Goal: Task Accomplishment & Management: Manage account settings

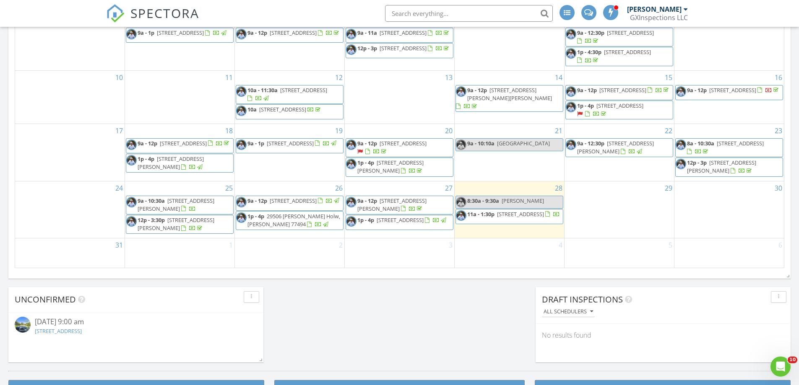
scroll to position [545, 0]
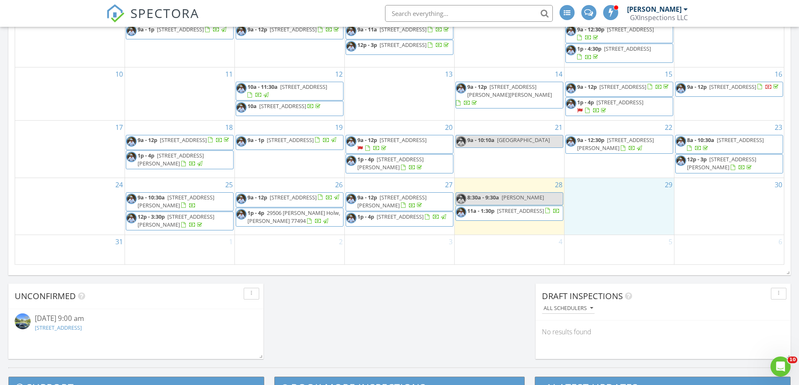
click at [606, 204] on div "29" at bounding box center [618, 206] width 109 height 57
click at [620, 168] on link "Inspection" at bounding box center [618, 169] width 43 height 13
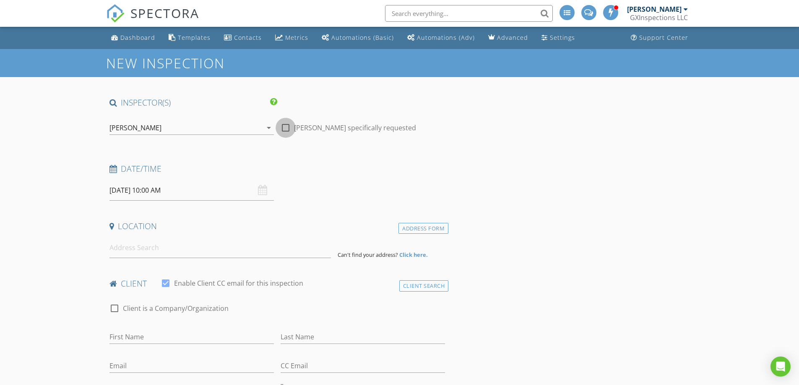
click at [288, 125] on div at bounding box center [285, 128] width 14 height 14
checkbox input "true"
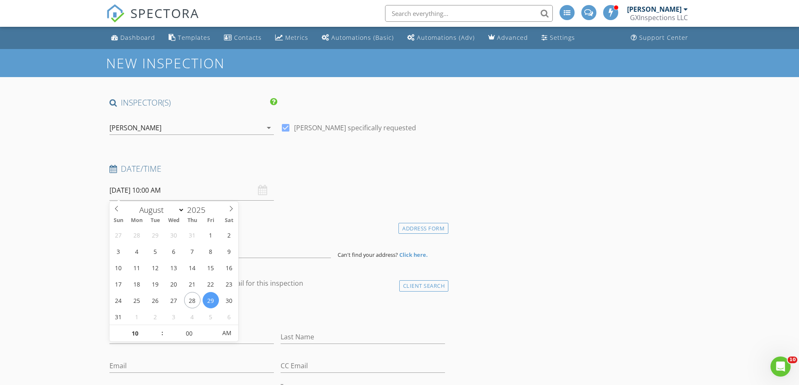
click at [195, 193] on input "[DATE] 10:00 AM" at bounding box center [191, 190] width 164 height 21
type input "09"
type input "[DATE] 9:00 AM"
click at [156, 338] on span at bounding box center [158, 338] width 6 height 8
click at [308, 232] on div "Location" at bounding box center [277, 229] width 343 height 17
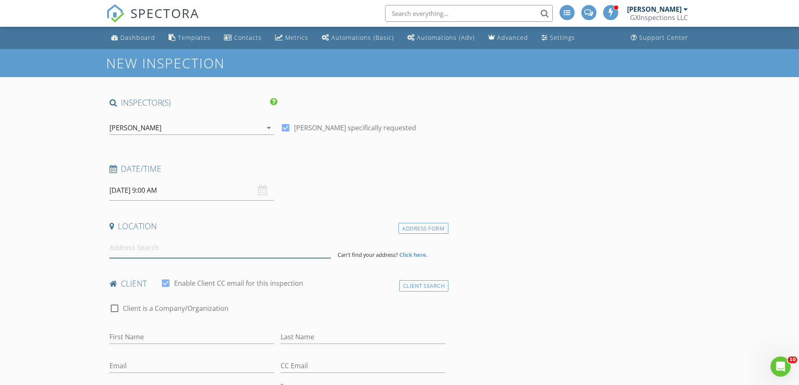
click at [150, 242] on input at bounding box center [219, 248] width 221 height 21
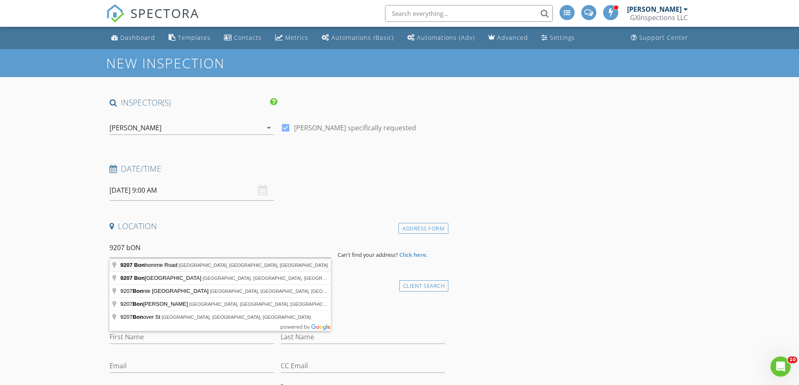
type input "9207 Bonhomme Road, Houston, TX, USA"
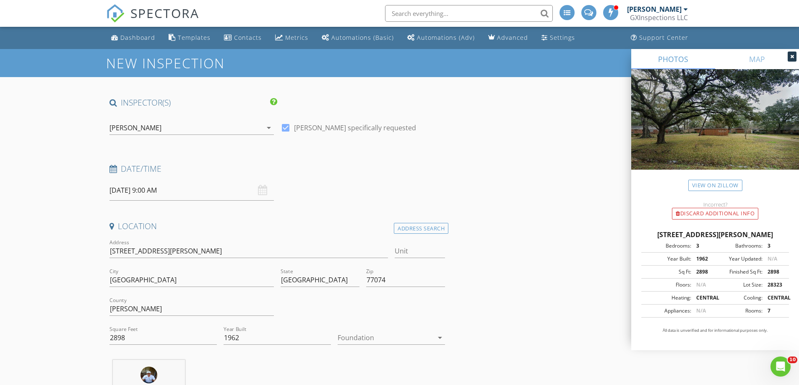
click at [437, 337] on icon "arrow_drop_down" at bounding box center [440, 338] width 10 height 10
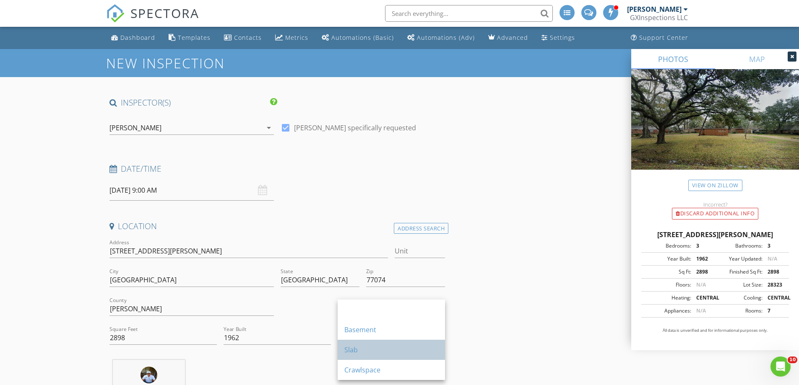
click at [356, 351] on div "Slab" at bounding box center [391, 350] width 94 height 10
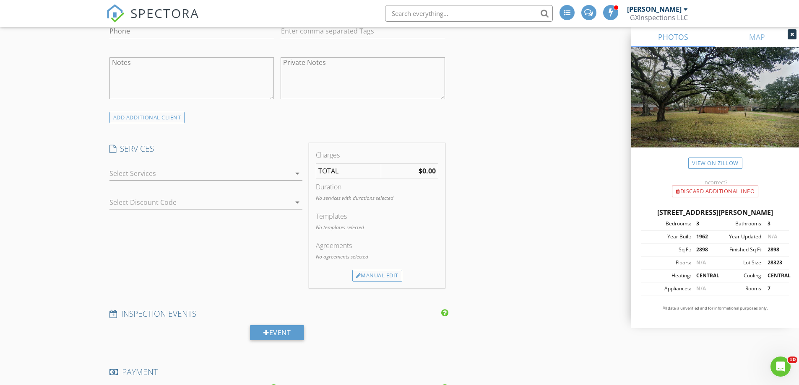
scroll to position [545, 0]
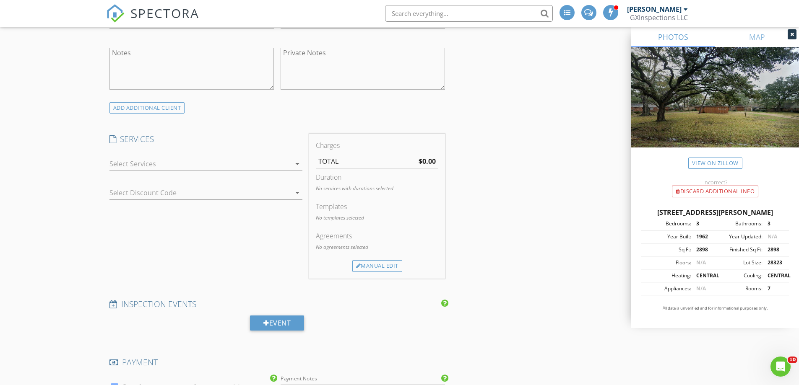
click at [296, 165] on icon "arrow_drop_down" at bounding box center [297, 164] width 10 height 10
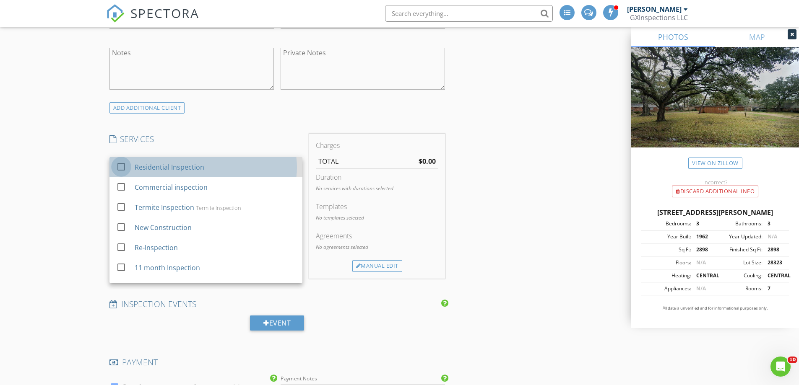
click at [122, 167] on div at bounding box center [121, 167] width 14 height 14
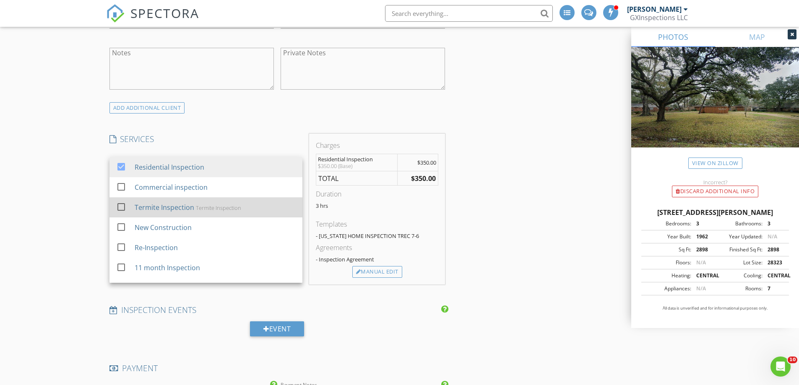
click at [119, 205] on div at bounding box center [121, 207] width 14 height 14
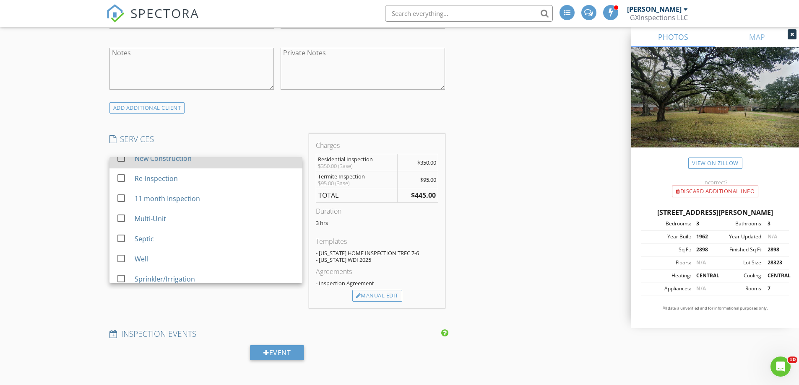
scroll to position [84, 0]
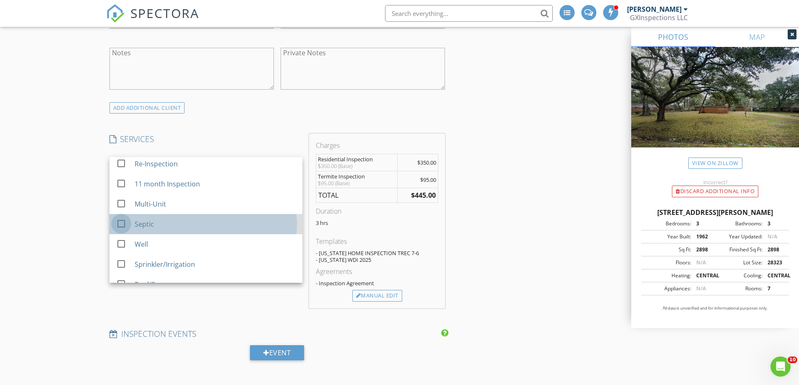
click at [120, 223] on div at bounding box center [121, 224] width 14 height 14
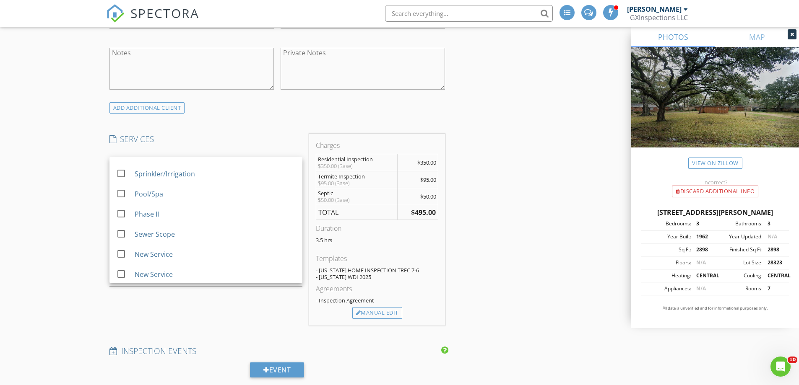
scroll to position [176, 0]
click at [375, 313] on div "Manual Edit" at bounding box center [377, 313] width 50 height 12
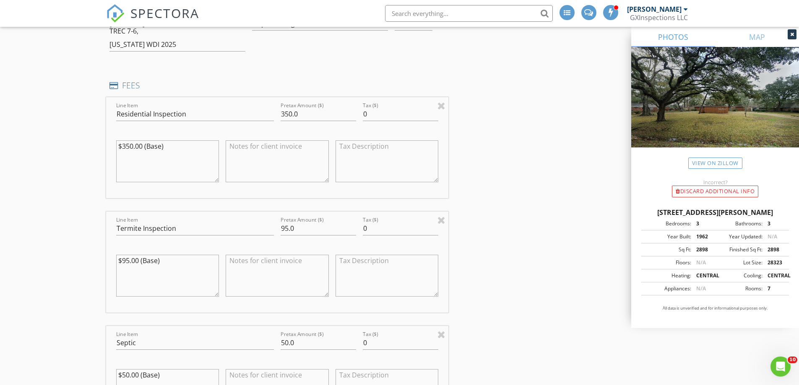
scroll to position [671, 0]
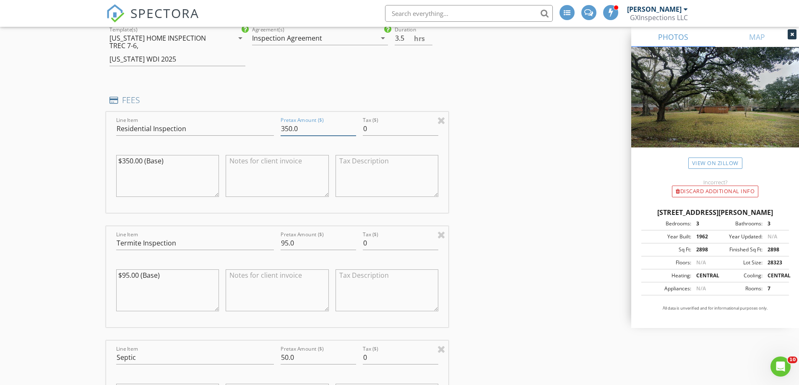
drag, startPoint x: 291, startPoint y: 126, endPoint x: 283, endPoint y: 127, distance: 8.4
click at [283, 127] on input "350.0" at bounding box center [318, 129] width 75 height 14
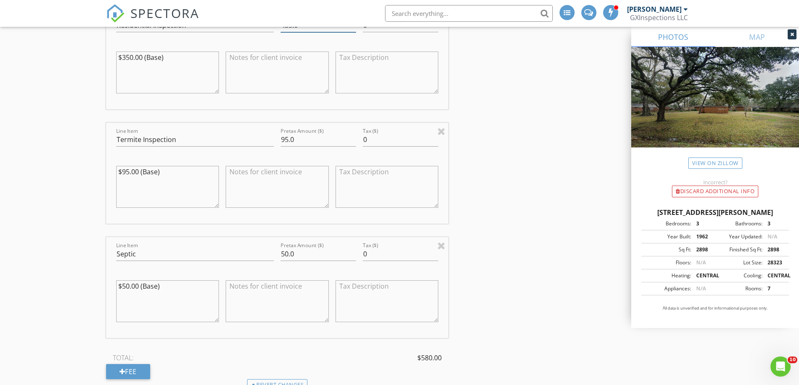
scroll to position [755, 0]
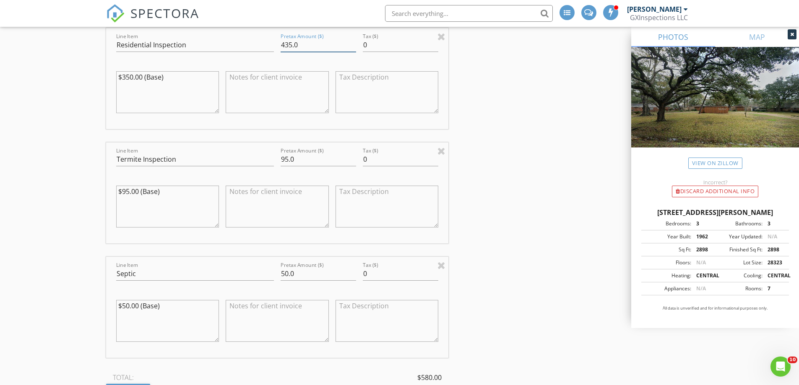
type input "435.0"
click at [288, 273] on input "50.0" at bounding box center [318, 274] width 75 height 14
click at [444, 265] on div at bounding box center [441, 265] width 8 height 10
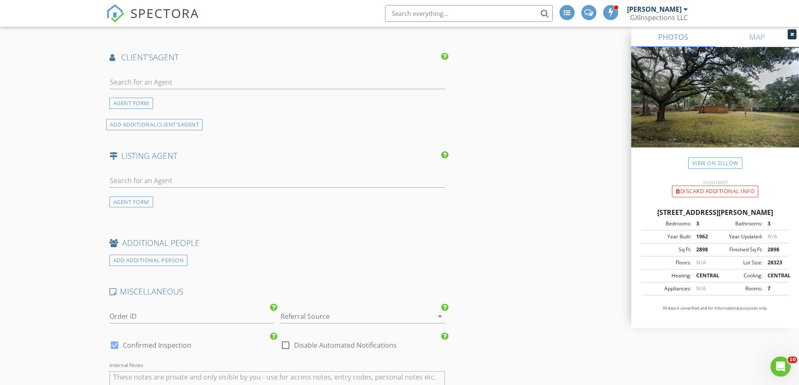
scroll to position [1048, 0]
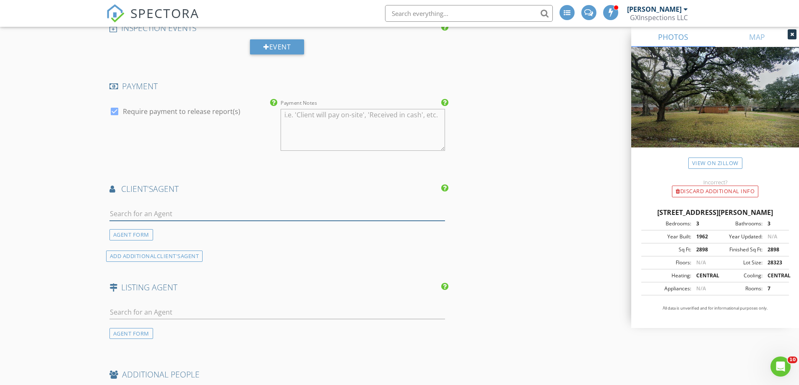
click at [132, 215] on input "text" at bounding box center [277, 214] width 336 height 14
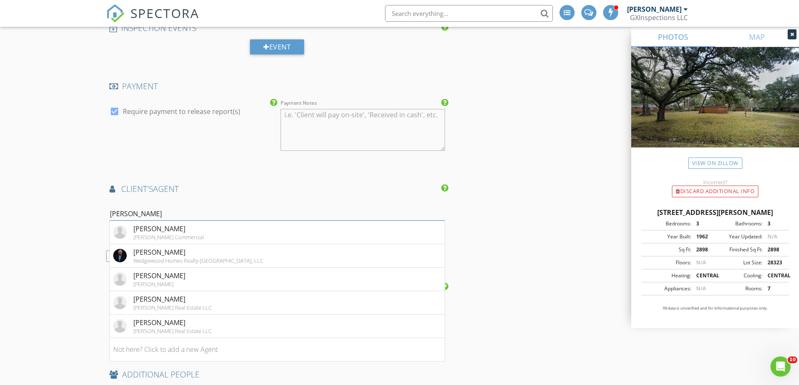
type input "JASON"
click at [109, 256] on ul "Jason Vo Danny Nguyen Commercial Jason Hooley Wedgewood Homes Realty-TX, LLC Ja…" at bounding box center [277, 291] width 336 height 141
click at [106, 257] on div "ADD ADDITIONAL client's AGENT" at bounding box center [154, 256] width 97 height 11
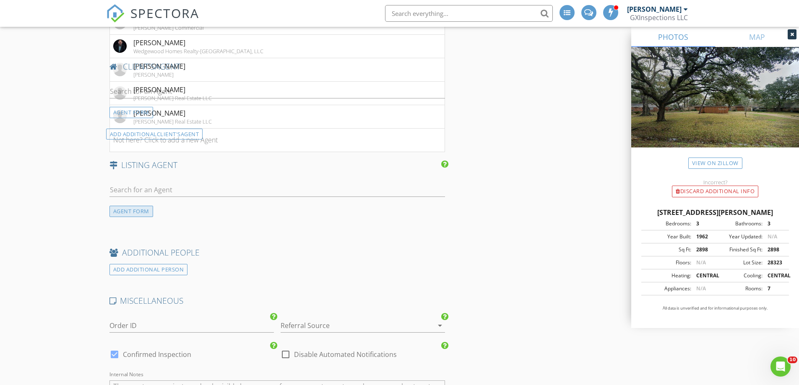
click at [126, 208] on div "AGENT FORM" at bounding box center [131, 211] width 44 height 11
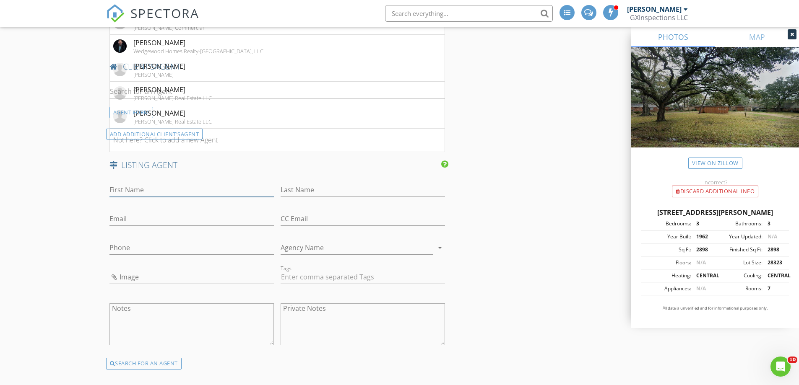
click at [136, 184] on input "First Name" at bounding box center [191, 190] width 164 height 14
paste input "Lisa Hudgens"
drag, startPoint x: 123, startPoint y: 188, endPoint x: 166, endPoint y: 188, distance: 42.3
click at [166, 188] on input "[PERSON_NAME]" at bounding box center [191, 190] width 164 height 14
type input "Lisa"
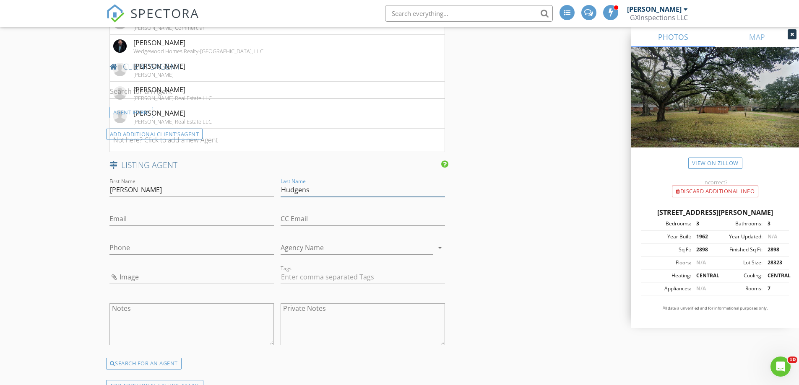
type input "Hudgens"
click at [144, 220] on input "Email" at bounding box center [191, 219] width 164 height 14
paste input "info@lisahudgensteam.com"
type input "info@lisahudgensteam.com"
click at [299, 249] on input "Agency Name" at bounding box center [357, 248] width 153 height 14
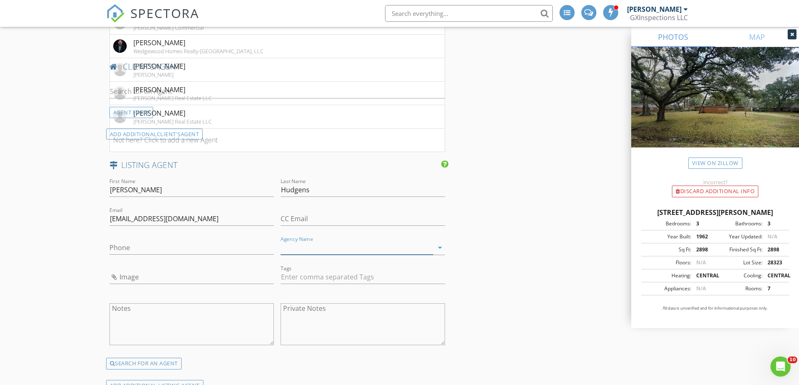
paste input "RE/MAX Partners"
type input "RE/MAX Partners"
click at [126, 250] on input "Phone" at bounding box center [191, 248] width 164 height 14
paste input "[PHONE_NUMBER]"
type input "[PHONE_NUMBER]"
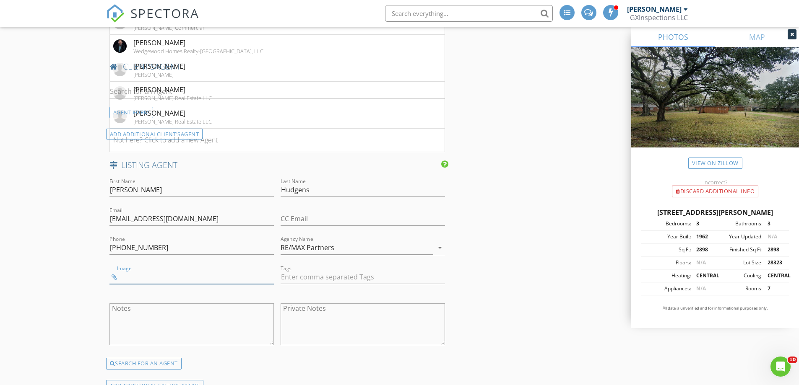
click at [120, 276] on input "Image" at bounding box center [191, 277] width 164 height 14
type input "Capture.JPG"
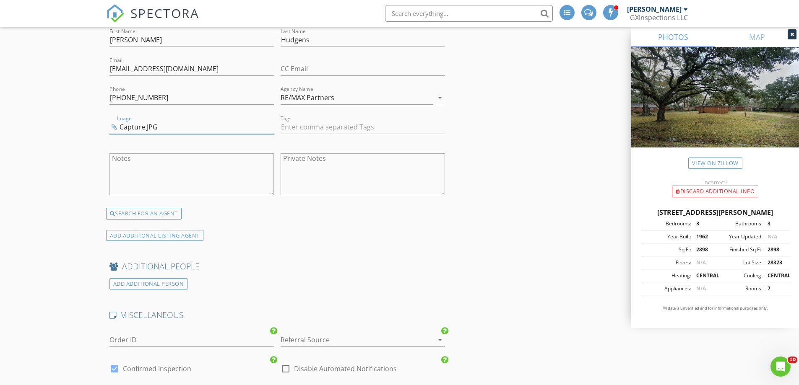
scroll to position [1509, 0]
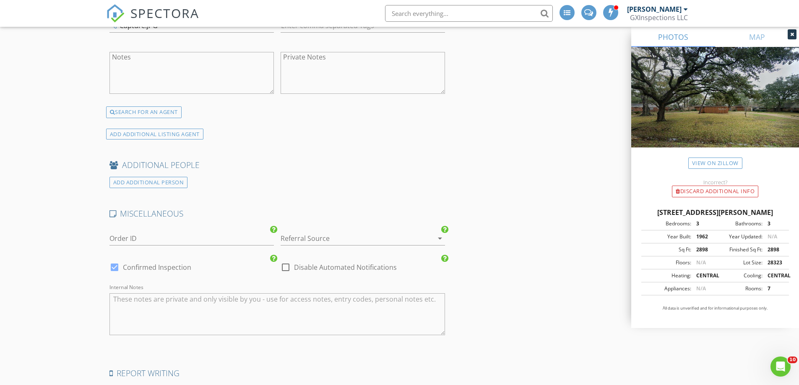
click at [285, 267] on div at bounding box center [285, 267] width 14 height 14
checkbox input "true"
drag, startPoint x: 118, startPoint y: 267, endPoint x: 123, endPoint y: 267, distance: 5.0
click at [118, 267] on div at bounding box center [114, 267] width 14 height 14
checkbox input "false"
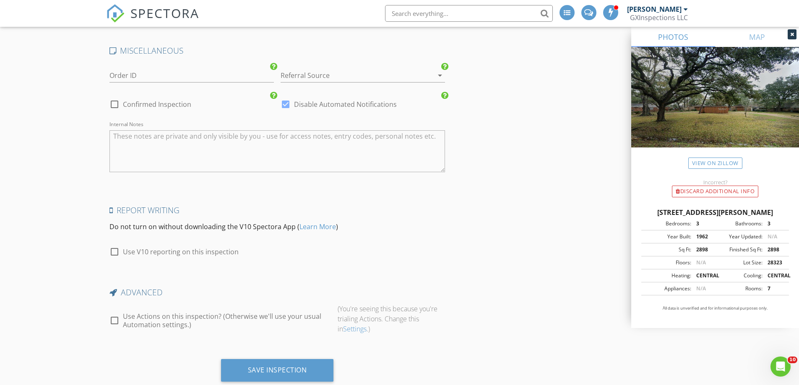
scroll to position [1677, 0]
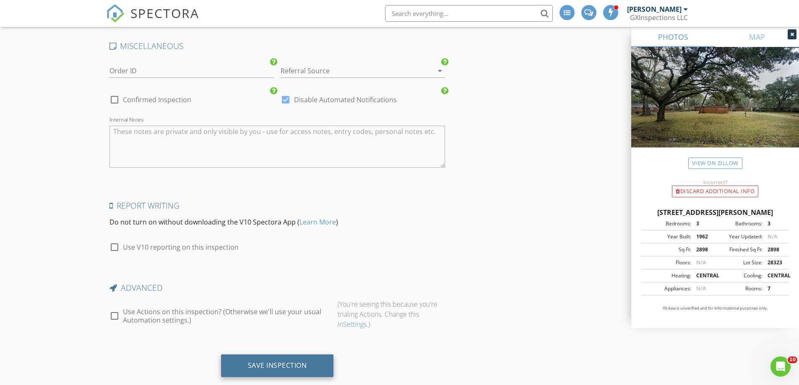
click at [282, 366] on div "Save Inspection" at bounding box center [277, 365] width 59 height 8
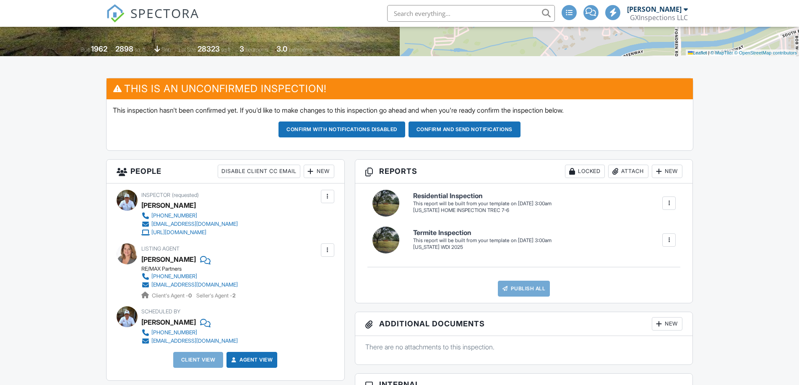
click at [311, 172] on div at bounding box center [311, 171] width 8 height 8
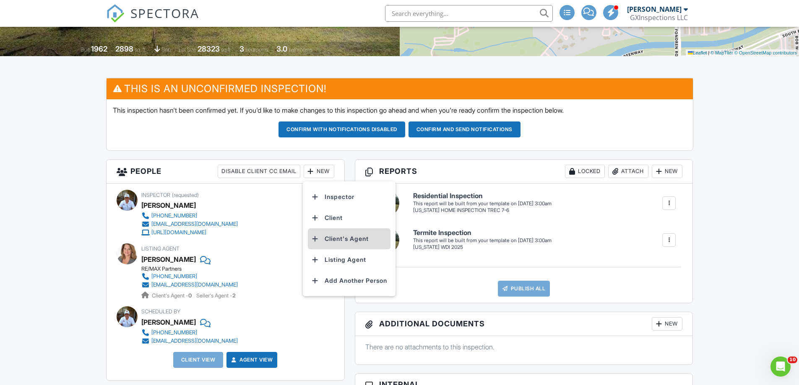
click at [343, 237] on li "Client's Agent" at bounding box center [349, 239] width 83 height 21
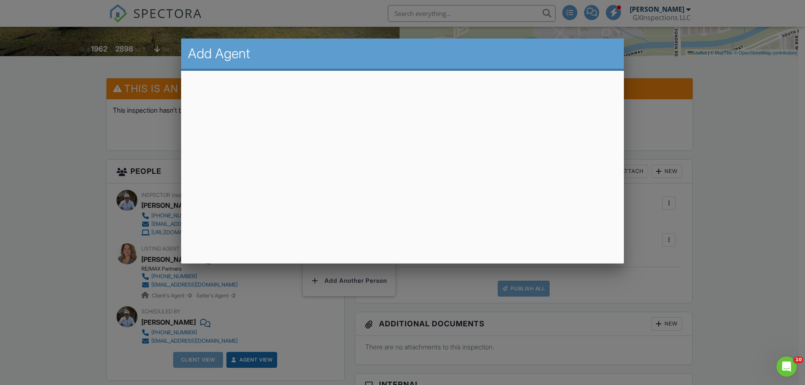
click at [723, 187] on div at bounding box center [402, 199] width 805 height 482
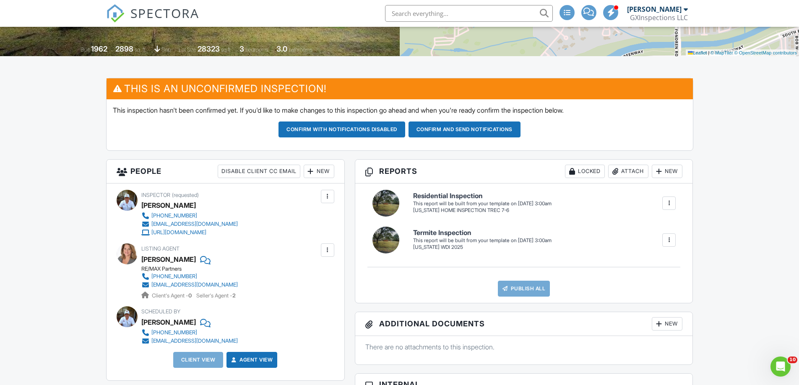
click at [307, 175] on div at bounding box center [311, 171] width 8 height 8
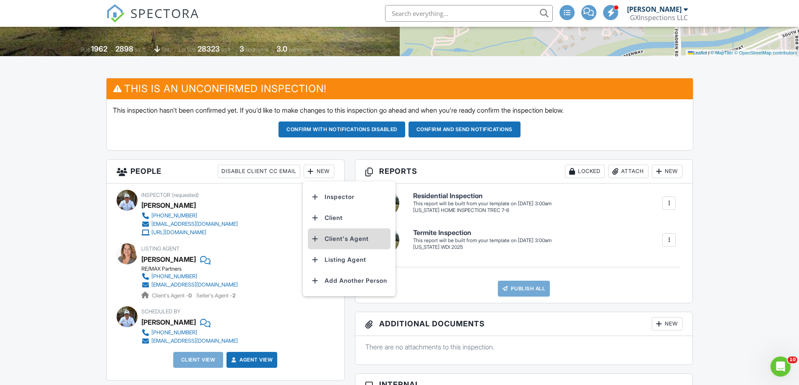
click at [338, 239] on li "Client's Agent" at bounding box center [349, 239] width 83 height 21
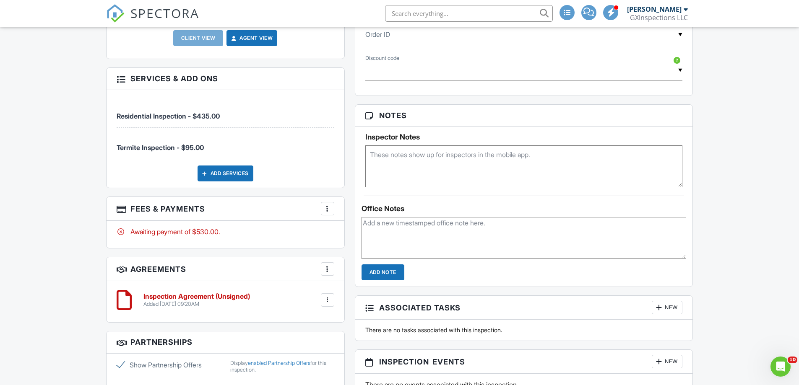
scroll to position [567, 0]
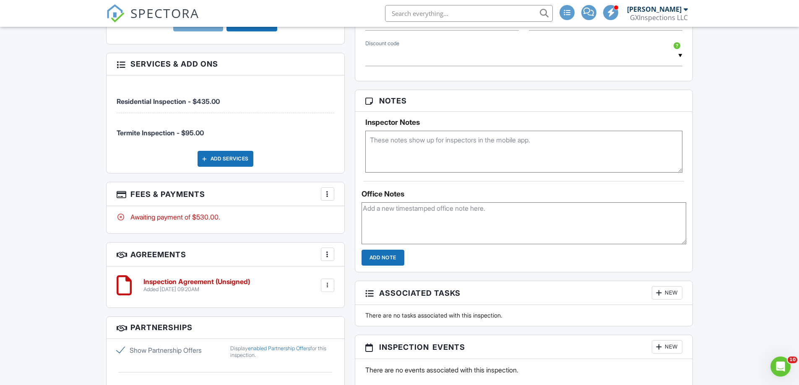
click at [389, 215] on textarea at bounding box center [523, 224] width 325 height 42
drag, startPoint x: 382, startPoint y: 208, endPoint x: 360, endPoint y: 203, distance: 22.3
click at [360, 206] on div "Office Notes do not inspect pool he is replacing motor and heater Add Note" at bounding box center [524, 223] width 338 height 85
type textarea "DO NOT inspect pool he is replacing motor and heater"
click at [453, 250] on form "Add Note" at bounding box center [523, 258] width 325 height 16
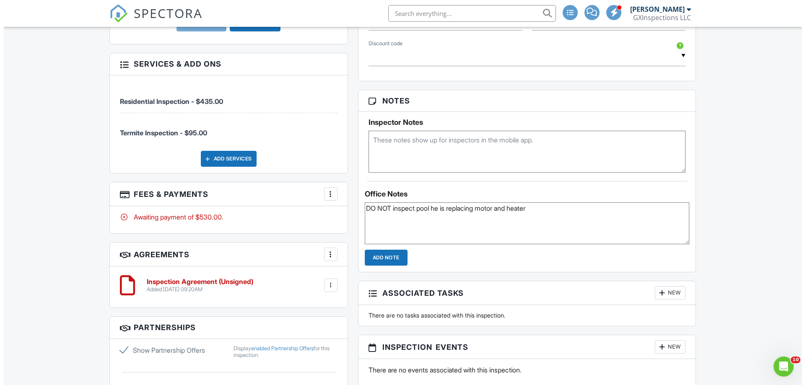
scroll to position [525, 0]
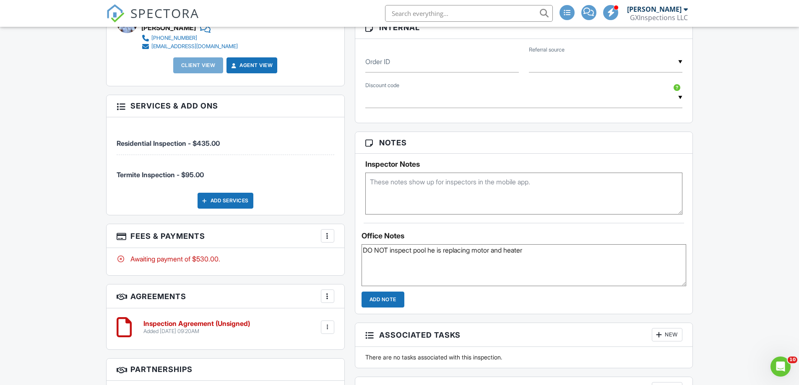
click at [226, 203] on div "Add Services" at bounding box center [225, 201] width 56 height 16
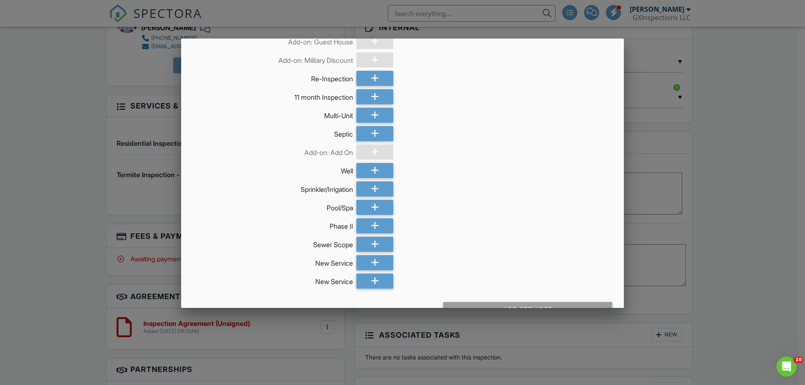
scroll to position [210, 0]
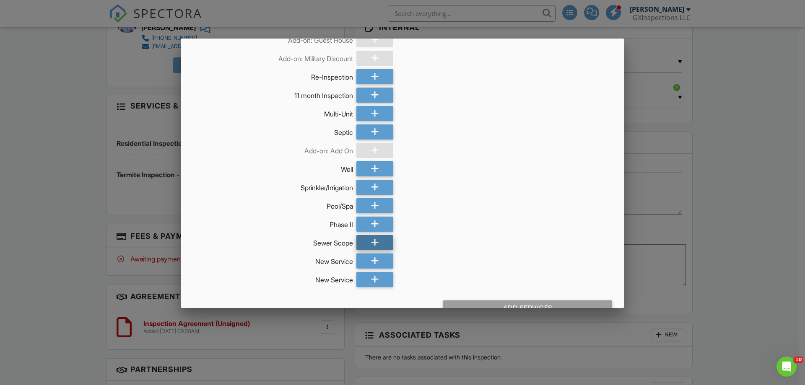
click at [377, 245] on div at bounding box center [374, 242] width 37 height 15
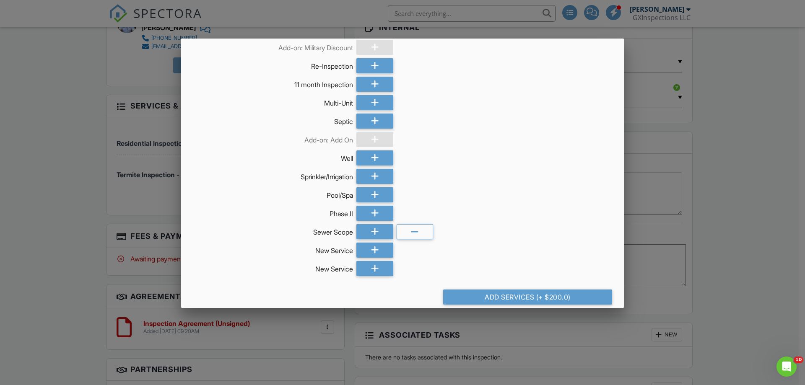
scroll to position [230, 0]
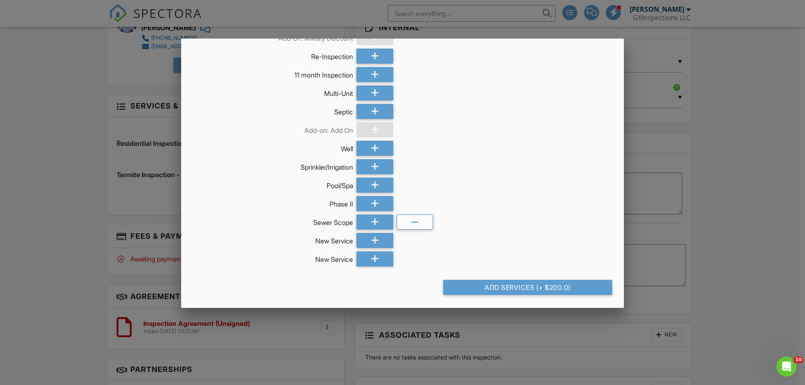
click at [529, 285] on div "Add Services (+ $200.0)" at bounding box center [527, 287] width 169 height 15
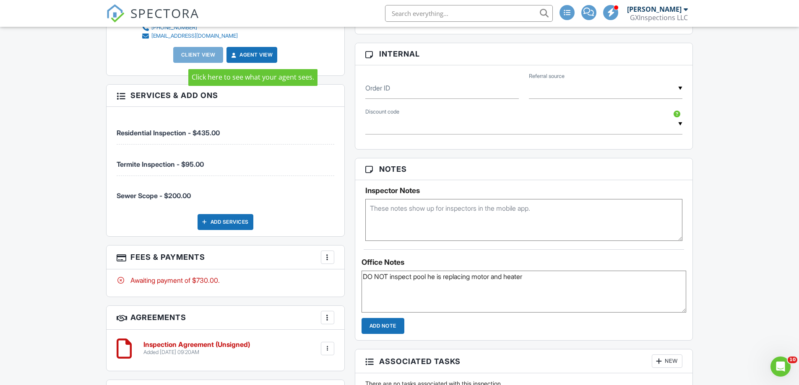
scroll to position [538, 0]
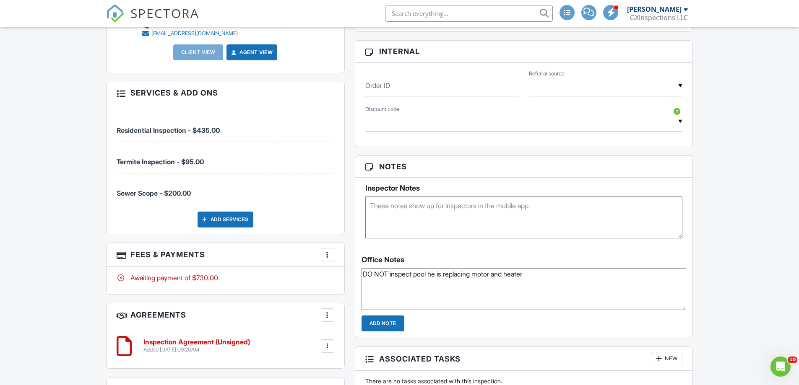
drag, startPoint x: 545, startPoint y: 273, endPoint x: 352, endPoint y: 268, distance: 193.8
click at [352, 268] on div "Reports Locked Attach New Residential Inspection [US_STATE] HOME INSPECTION TRE…" at bounding box center [524, 192] width 348 height 806
click at [423, 220] on textarea at bounding box center [523, 218] width 317 height 42
paste textarea "DO NOT inspect pool he is replacing motor and heater"
type textarea "DO NOT inspect pool he is replacing motor and heater"
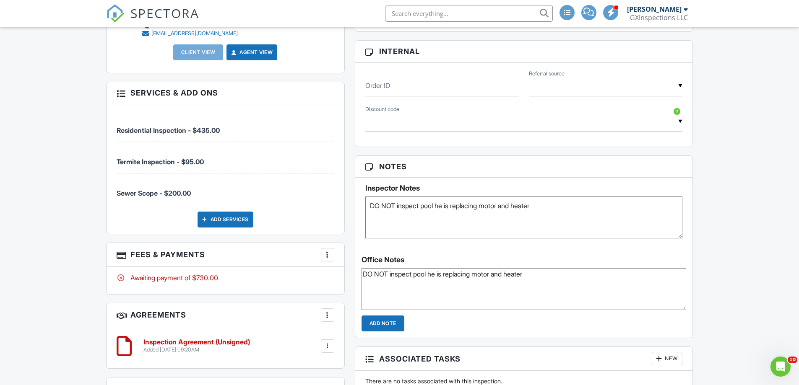
drag, startPoint x: 534, startPoint y: 271, endPoint x: 326, endPoint y: 273, distance: 208.4
click at [326, 273] on div "This is an Unconfirmed Inspection! This inspection hasn't been confirmed yet. I…" at bounding box center [399, 151] width 597 height 887
click at [369, 204] on textarea "DO NOT inspect pool he is replacing motor and heater" at bounding box center [523, 218] width 317 height 42
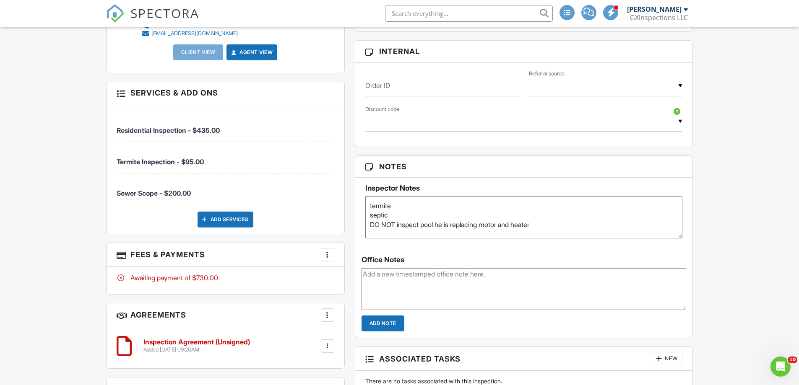
type textarea "termite septic DO NOT inspect pool he is replacing motor and heater"
click at [624, 244] on div "Notes Inspector Notes termite septic DO NOT inspect pool he is replacing motor …" at bounding box center [524, 247] width 338 height 183
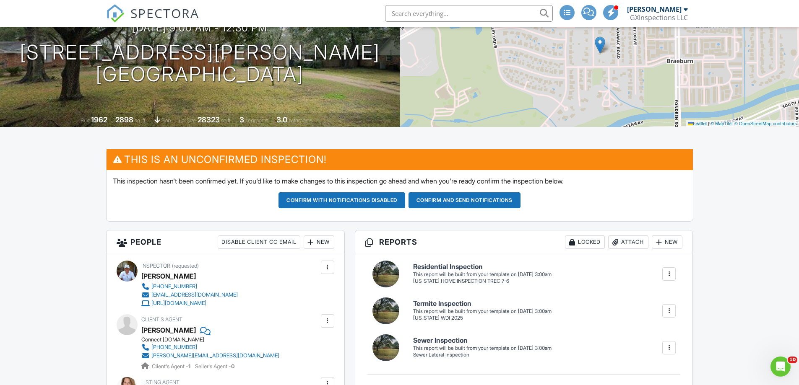
scroll to position [126, 0]
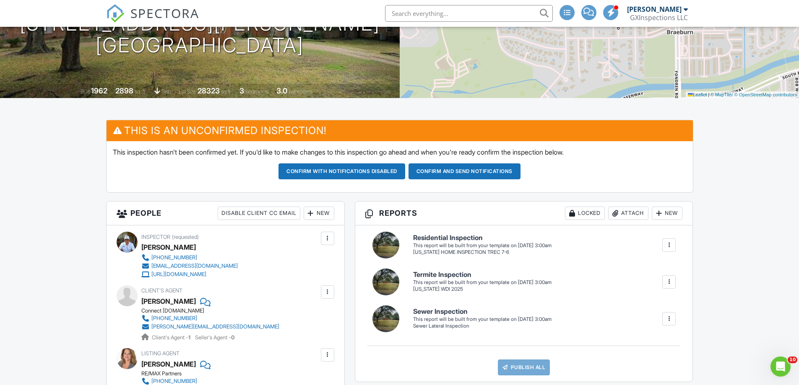
click at [667, 244] on div at bounding box center [669, 245] width 8 height 8
click at [651, 268] on div "Build Now" at bounding box center [651, 271] width 41 height 10
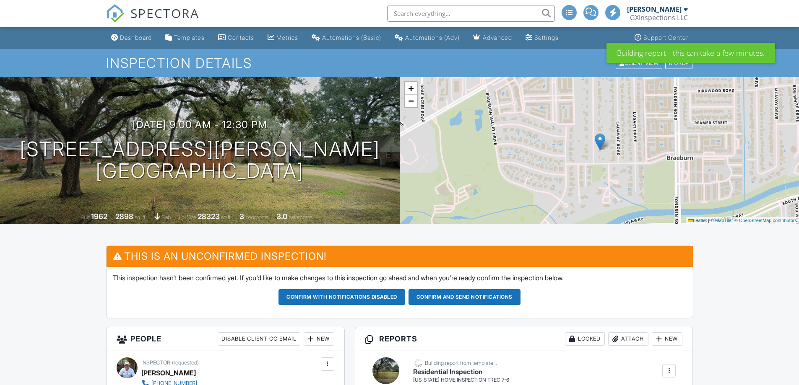
scroll to position [210, 0]
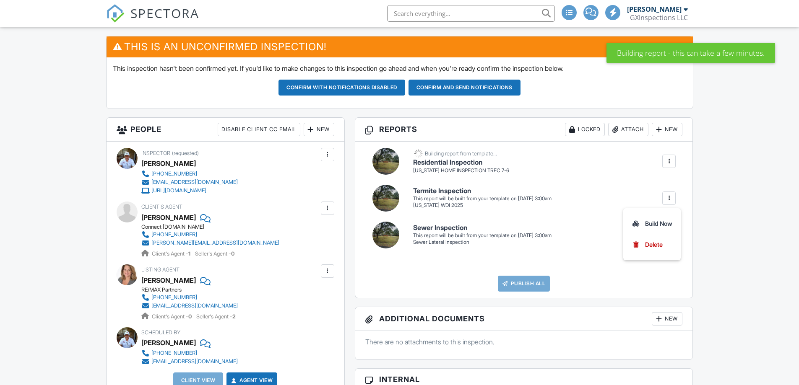
click at [641, 221] on div "Build Now" at bounding box center [651, 224] width 41 height 10
click at [659, 226] on div at bounding box center [399, 192] width 799 height 385
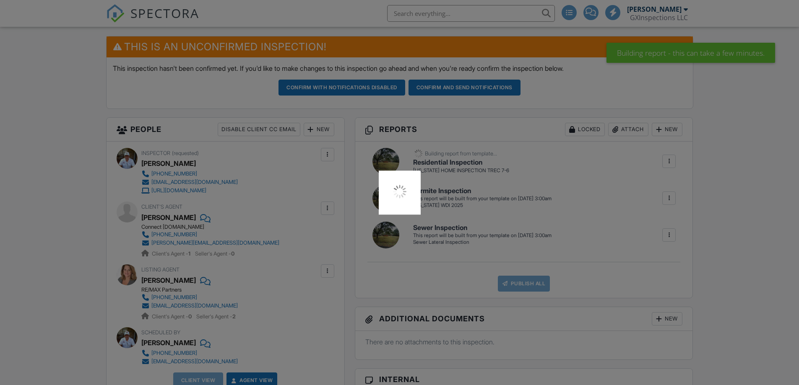
scroll to position [0, 0]
click at [668, 235] on div at bounding box center [399, 192] width 799 height 385
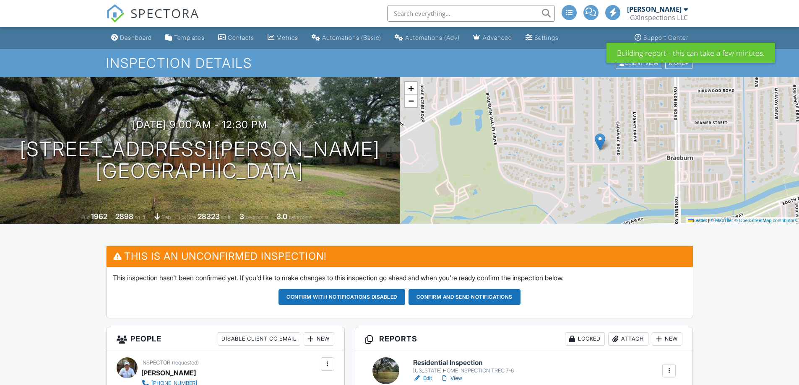
scroll to position [210, 0]
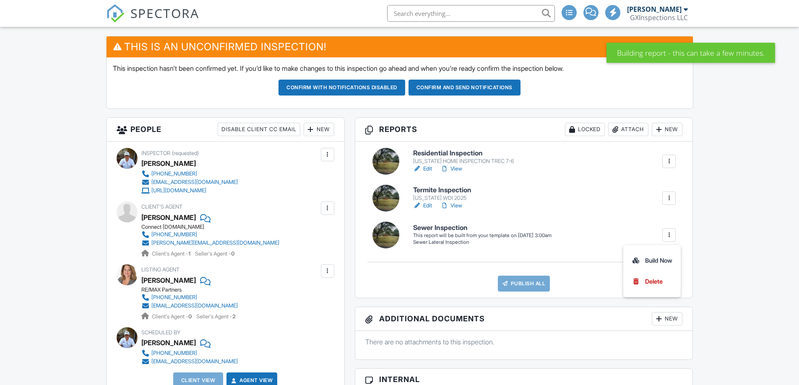
click at [655, 255] on li "Build Now" at bounding box center [651, 260] width 47 height 21
click at [0, 0] on div at bounding box center [0, 0] width 0 height 0
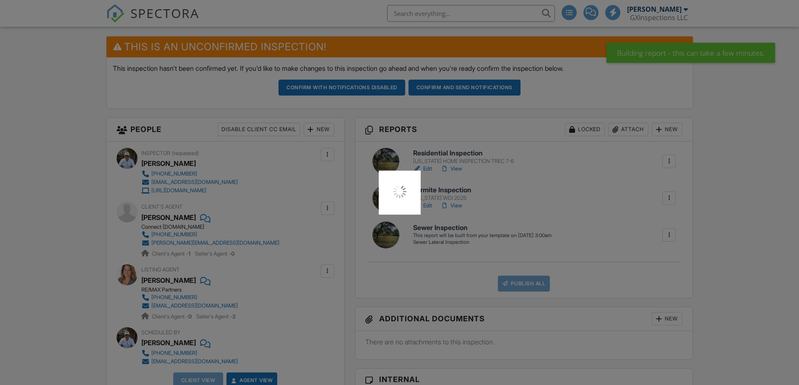
scroll to position [0, 0]
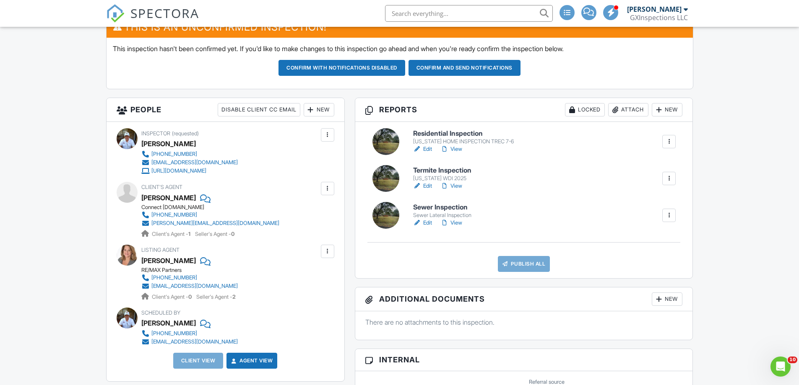
scroll to position [210, 0]
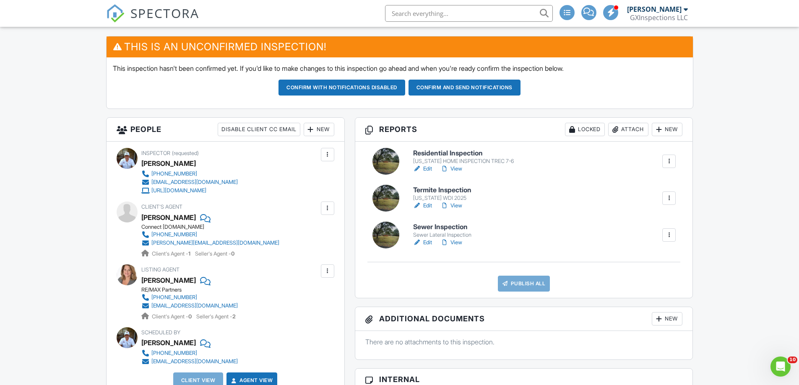
click at [427, 169] on link "Edit" at bounding box center [422, 169] width 19 height 8
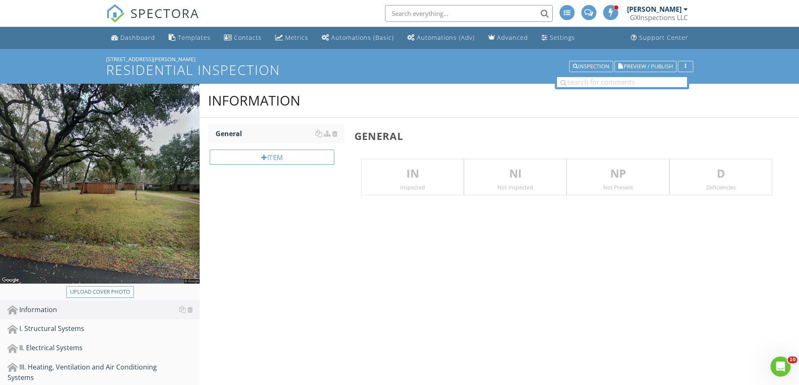
click at [99, 292] on div "Upload cover photo" at bounding box center [100, 292] width 60 height 8
type input "C:\fakepath\Capture.JPG"
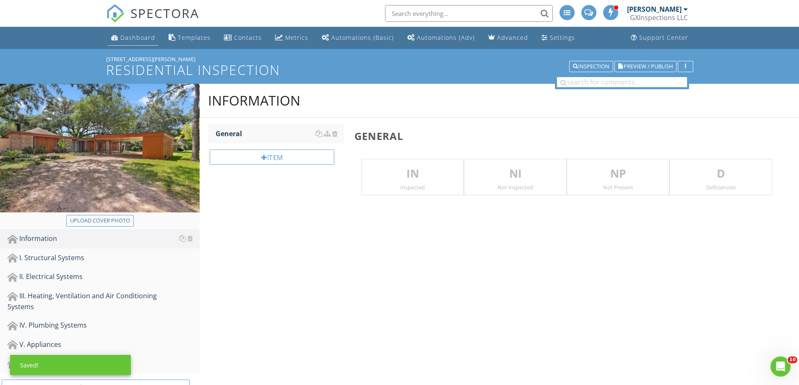
click at [138, 34] on div "Dashboard" at bounding box center [137, 38] width 35 height 8
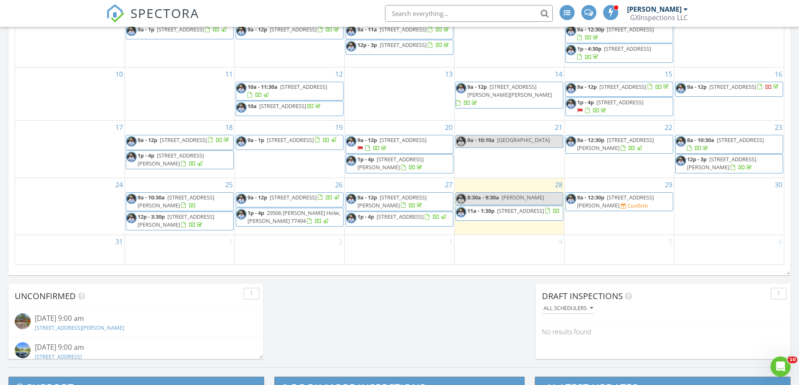
click at [623, 204] on div "Confirm" at bounding box center [634, 206] width 27 height 8
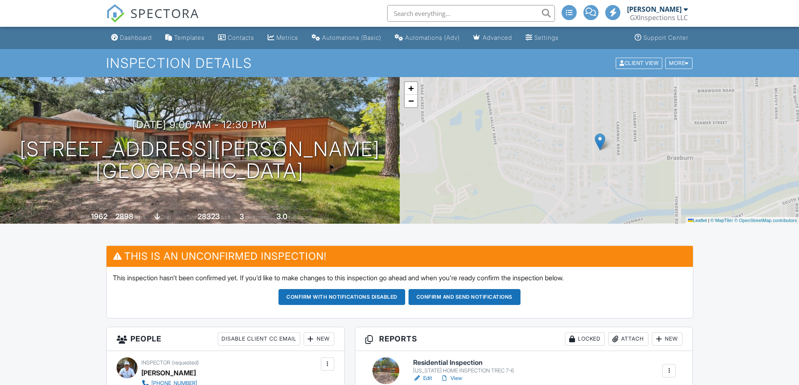
scroll to position [210, 0]
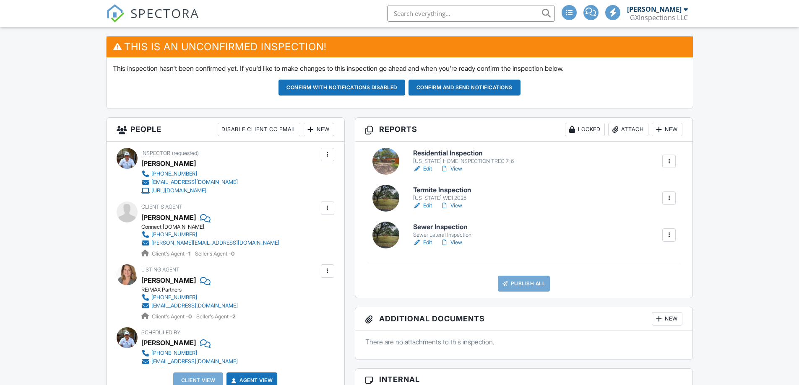
click at [429, 204] on link "Edit" at bounding box center [422, 206] width 19 height 8
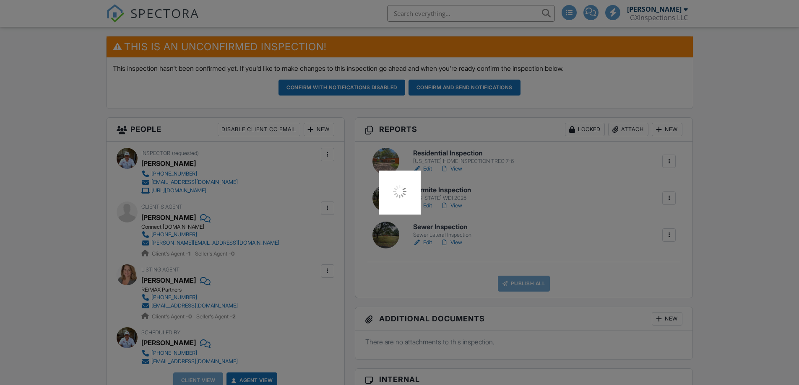
scroll to position [0, 0]
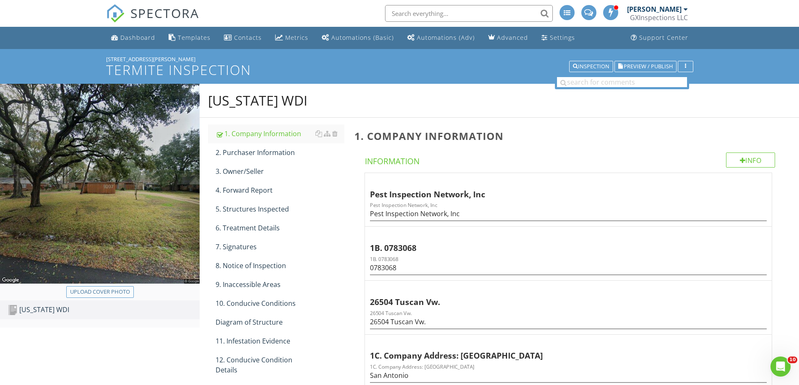
click at [84, 294] on div "Upload cover photo" at bounding box center [100, 292] width 60 height 8
type input "C:\fakepath\Capture.JPG"
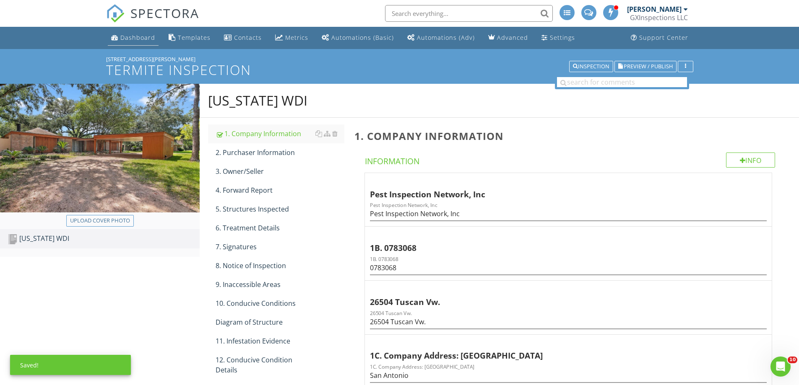
click at [147, 38] on div "Dashboard" at bounding box center [137, 38] width 35 height 8
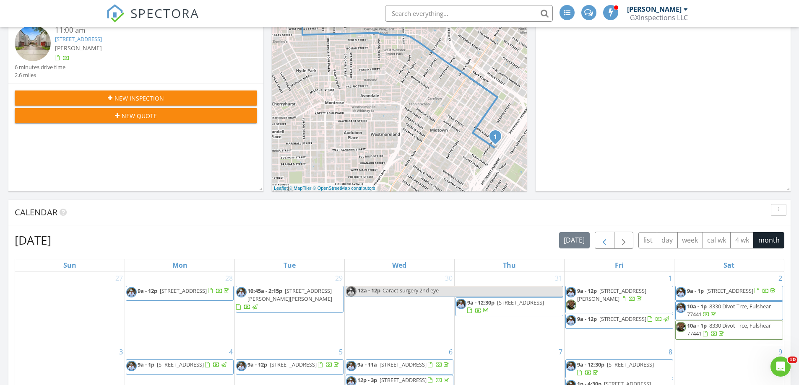
scroll to position [461, 0]
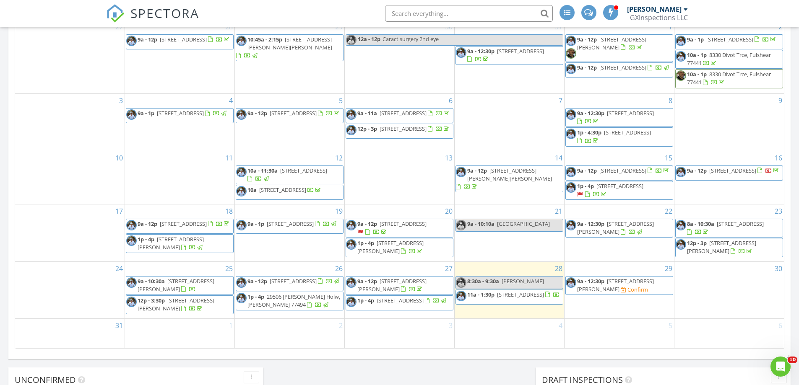
click at [621, 288] on div "Confirm" at bounding box center [634, 290] width 27 height 8
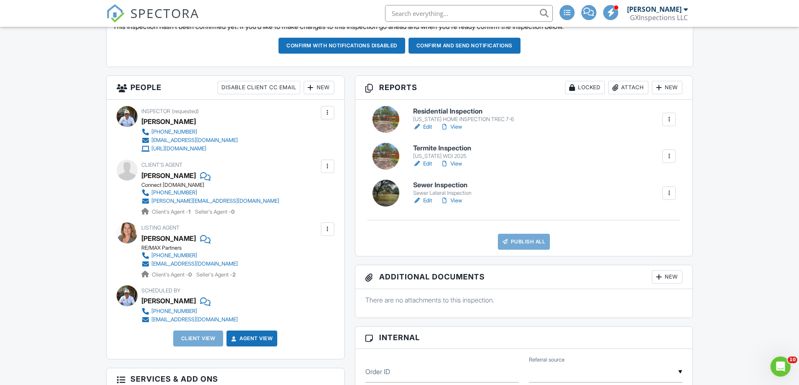
click at [428, 200] on link "Edit" at bounding box center [422, 201] width 19 height 8
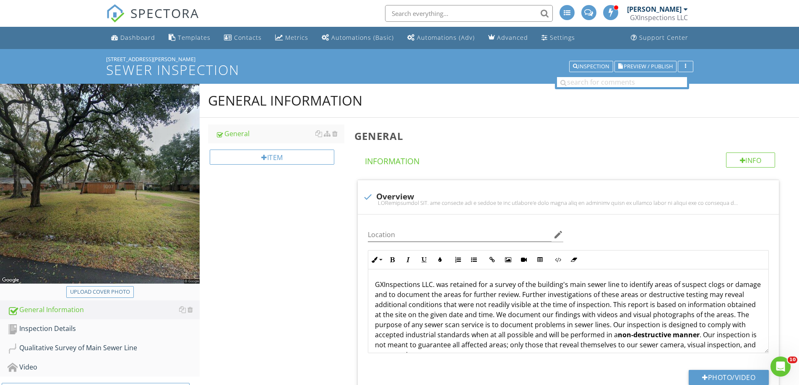
click at [97, 294] on div "Upload cover photo" at bounding box center [100, 292] width 60 height 8
type input "C:\fakepath\Capture.JPG"
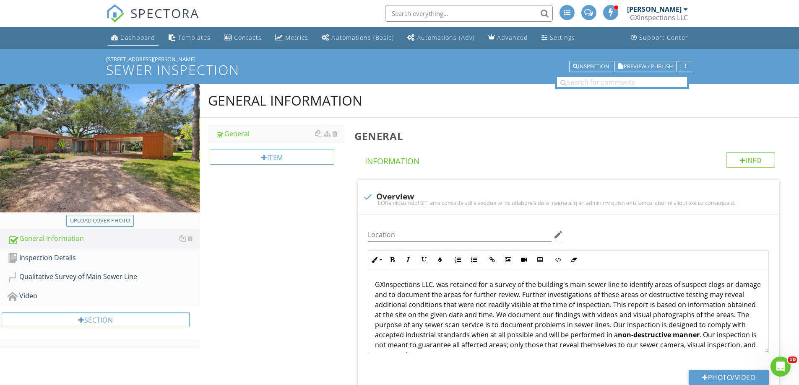
click at [138, 36] on div "Dashboard" at bounding box center [137, 38] width 35 height 8
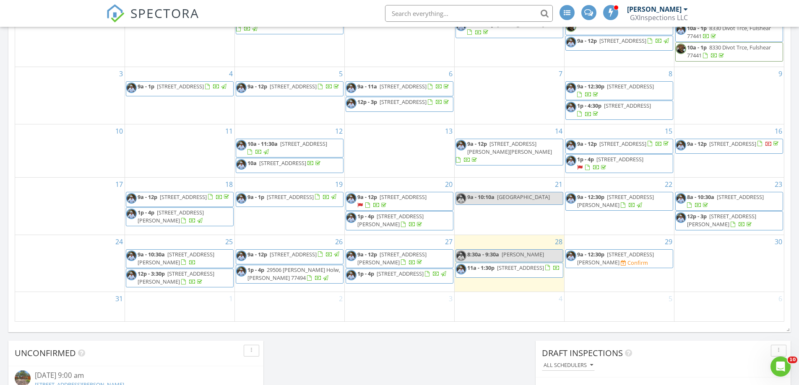
scroll to position [503, 0]
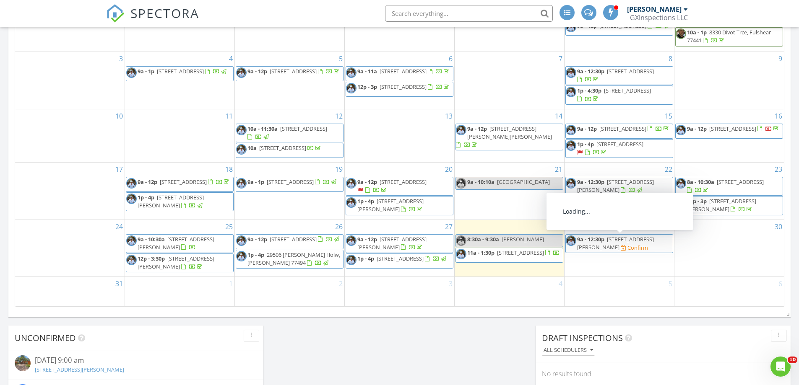
click at [619, 245] on span "9207 Bonhomme Rd, Houston 77074" at bounding box center [615, 244] width 77 height 16
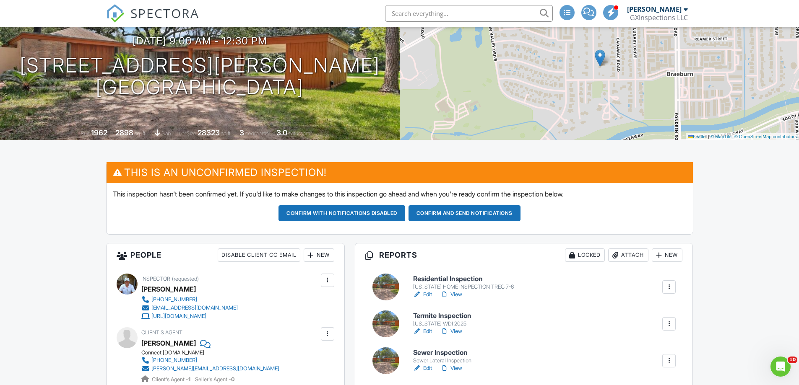
click at [321, 254] on div "New" at bounding box center [319, 255] width 31 height 13
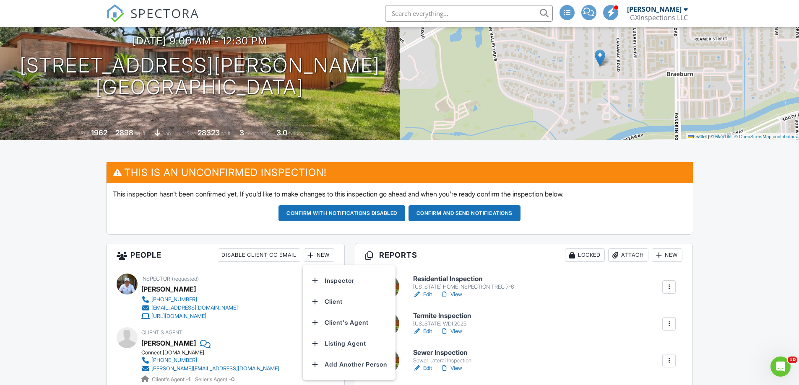
click at [332, 304] on li "Client" at bounding box center [349, 301] width 83 height 21
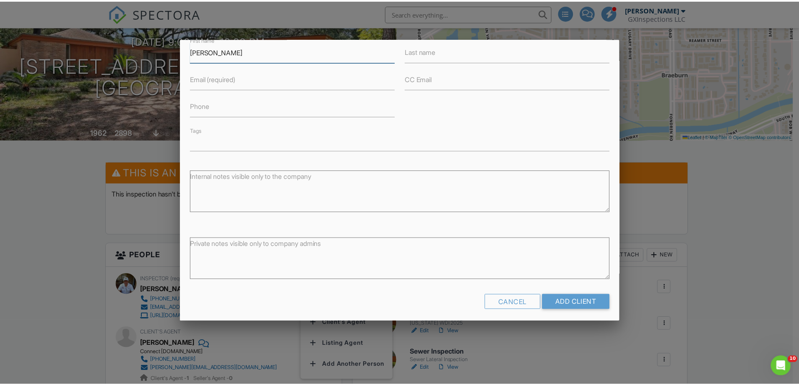
scroll to position [91, 0]
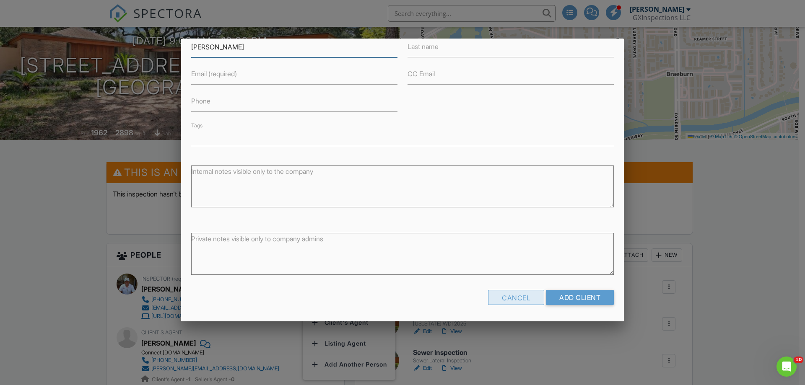
type input "Jason"
click at [509, 299] on div "Cancel" at bounding box center [516, 297] width 56 height 15
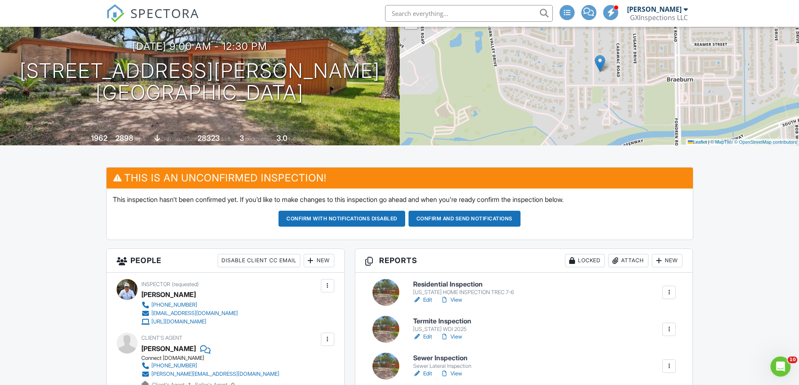
scroll to position [0, 0]
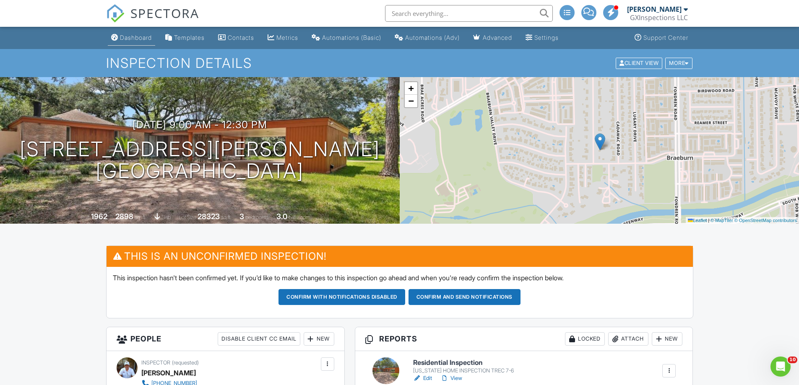
click at [124, 40] on div "Dashboard" at bounding box center [136, 37] width 32 height 7
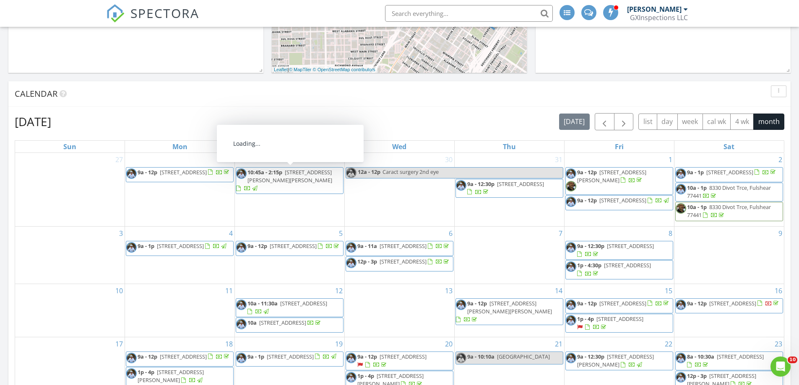
scroll to position [503, 0]
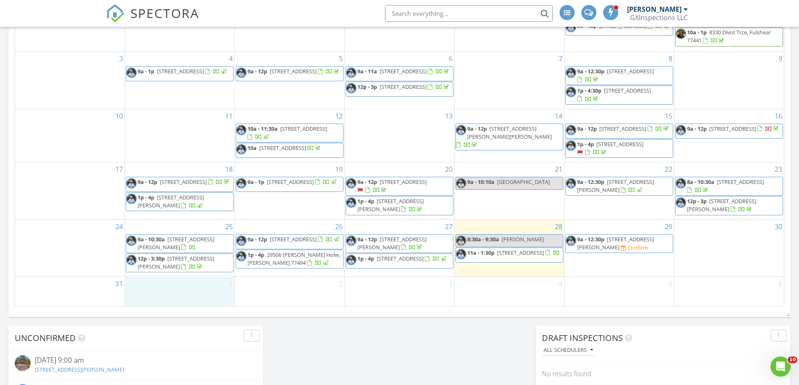
click at [189, 291] on div "1" at bounding box center [179, 291] width 109 height 29
click at [193, 257] on link "Inspection" at bounding box center [179, 253] width 43 height 13
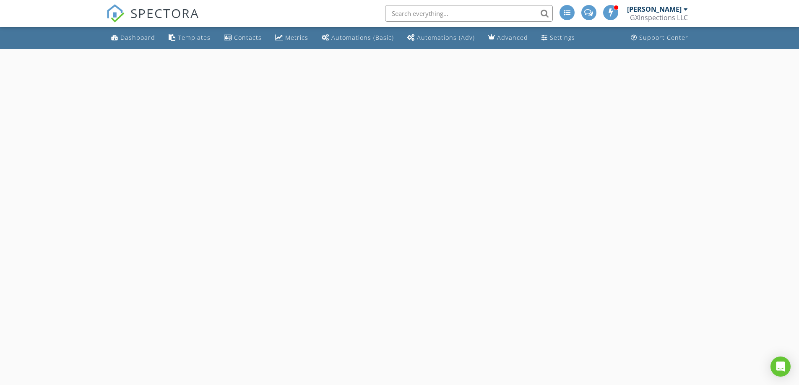
select select "8"
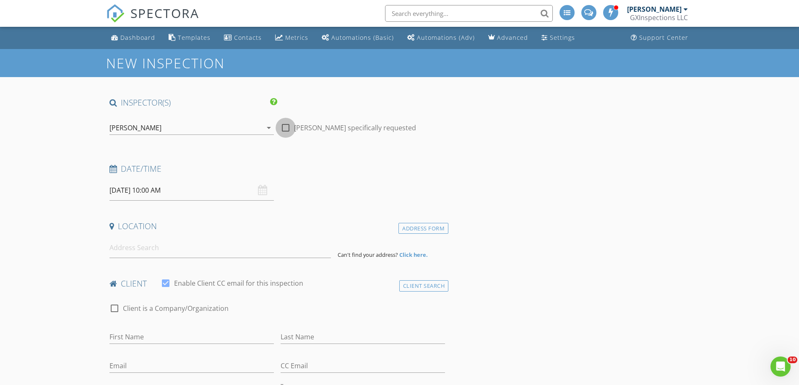
click at [286, 128] on div at bounding box center [285, 128] width 14 height 14
checkbox input "true"
drag, startPoint x: 215, startPoint y: 185, endPoint x: 213, endPoint y: 190, distance: 4.4
click at [215, 186] on input "[DATE] 10:00 AM" at bounding box center [191, 190] width 164 height 21
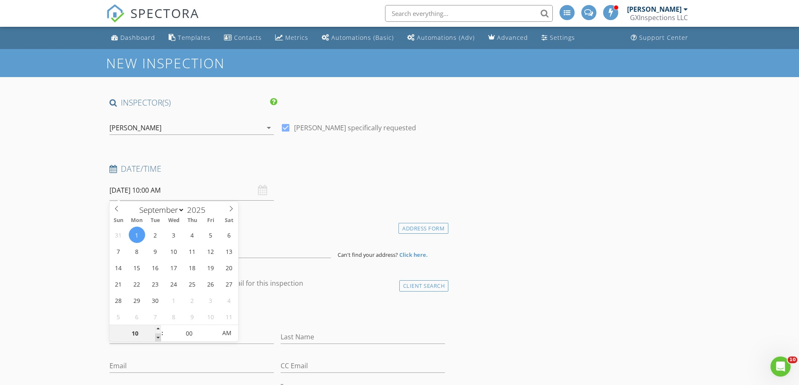
type input "09"
type input "[DATE] 9:00 AM"
click at [158, 335] on span at bounding box center [158, 338] width 6 height 8
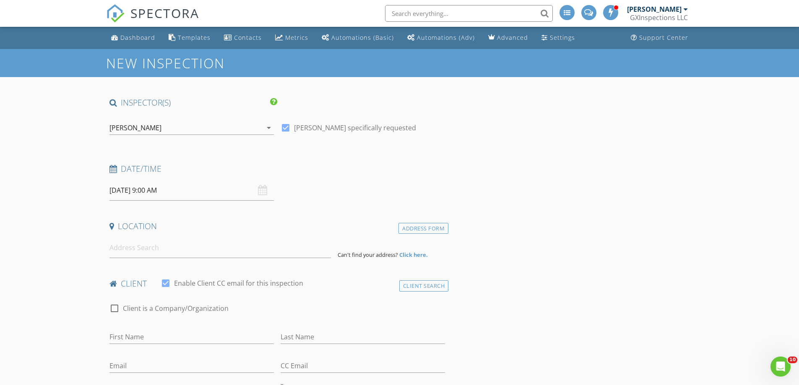
click at [331, 226] on h4 "Location" at bounding box center [277, 226] width 336 height 11
click at [159, 253] on input at bounding box center [219, 248] width 221 height 21
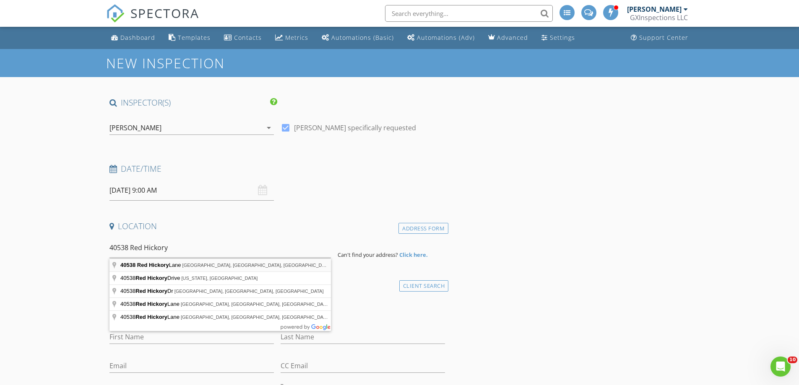
type input "40538 Red Hickory Lane, Magnolia, TX, USA"
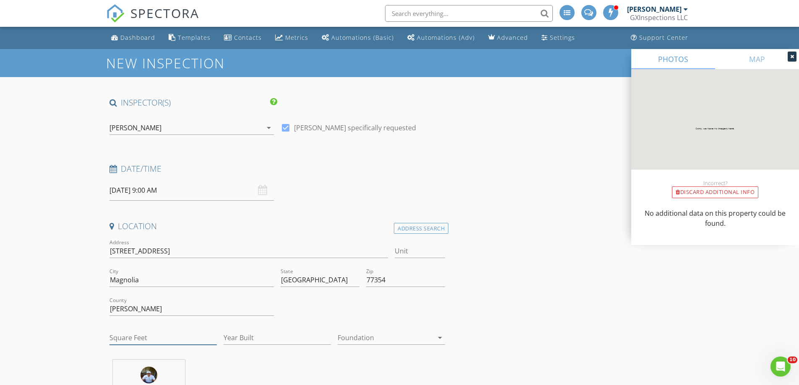
click at [150, 337] on input "Square Feet" at bounding box center [162, 338] width 107 height 14
type input "2293"
click at [262, 340] on input "Year Built" at bounding box center [276, 338] width 107 height 14
type input "2025"
click at [356, 335] on div at bounding box center [386, 337] width 96 height 13
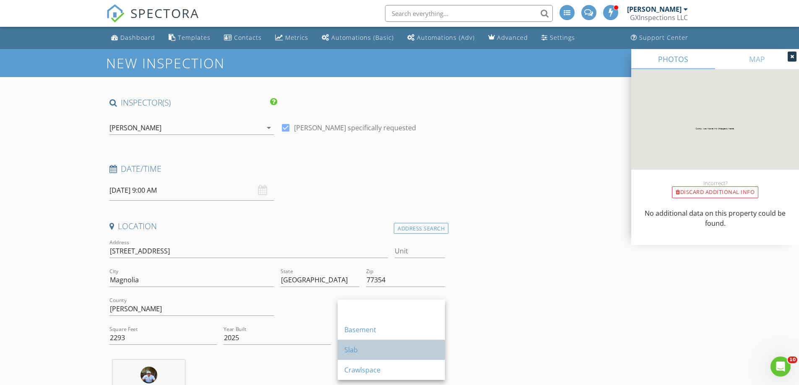
click at [356, 352] on div "Slab" at bounding box center [391, 350] width 94 height 10
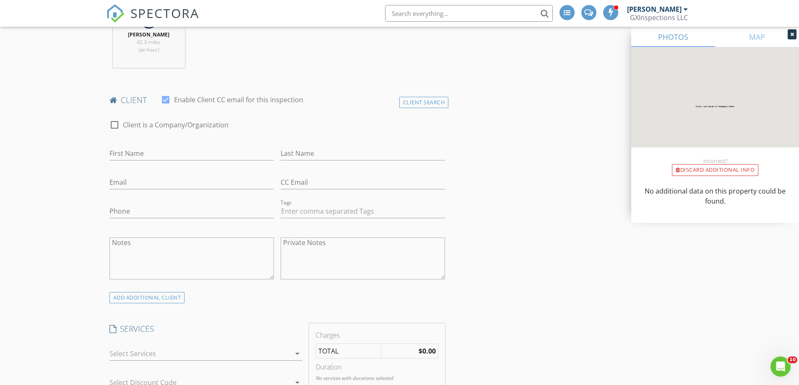
scroll to position [419, 0]
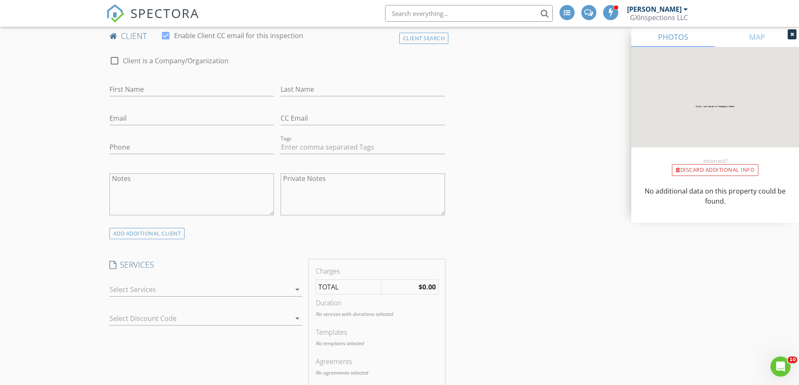
click at [296, 288] on icon "arrow_drop_down" at bounding box center [297, 290] width 10 height 10
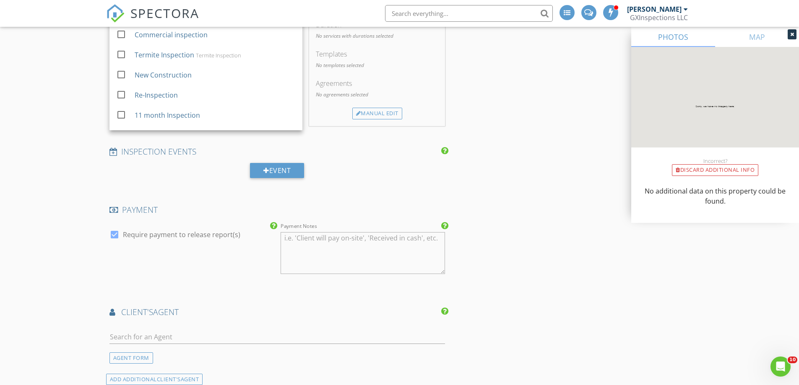
scroll to position [713, 0]
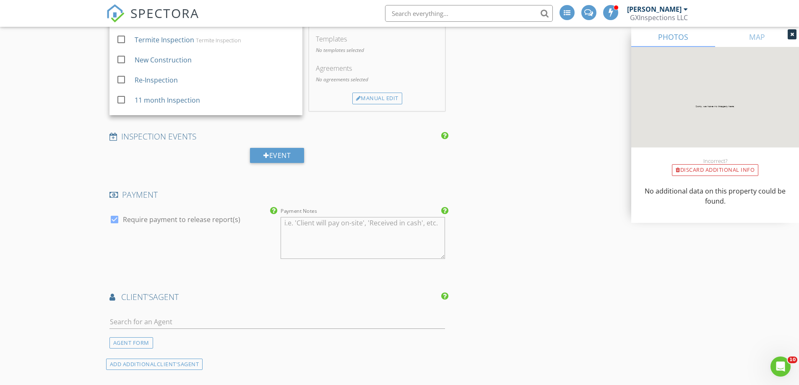
click at [287, 225] on textarea "Payment Notes" at bounding box center [363, 238] width 164 height 42
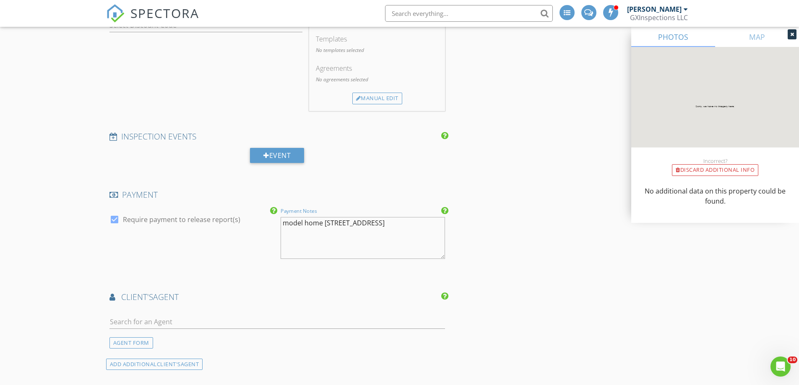
click at [366, 242] on textarea "model home 14706 Clover Smt Ct Magnolia 77354" at bounding box center [363, 238] width 164 height 42
type textarea "model home 14706 Clover Smt Ct Magnolia 77354"
click at [123, 323] on input "text" at bounding box center [277, 322] width 336 height 14
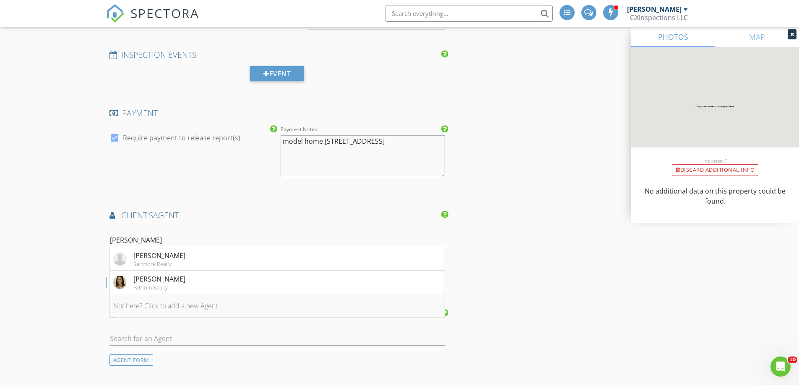
scroll to position [797, 0]
type input "audrey"
click at [145, 282] on div "Fathom Realty" at bounding box center [159, 285] width 52 height 7
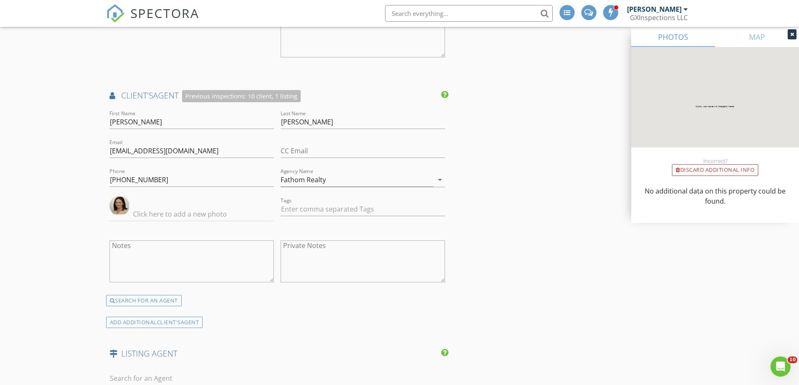
scroll to position [964, 0]
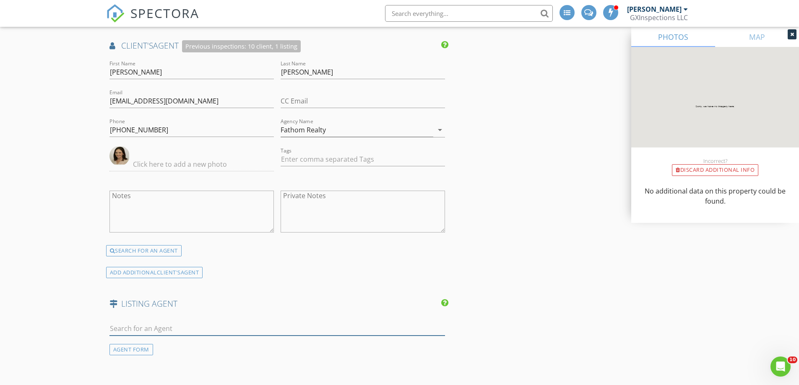
click at [122, 325] on input "text" at bounding box center [277, 329] width 336 height 14
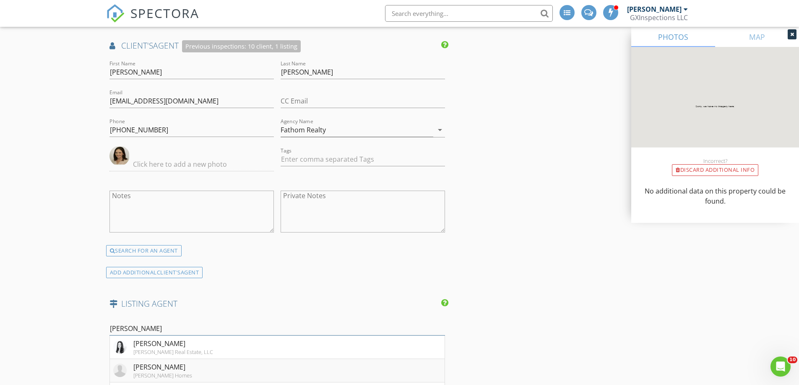
type input "Heather"
click at [169, 370] on div "Heather Chavana" at bounding box center [162, 367] width 59 height 10
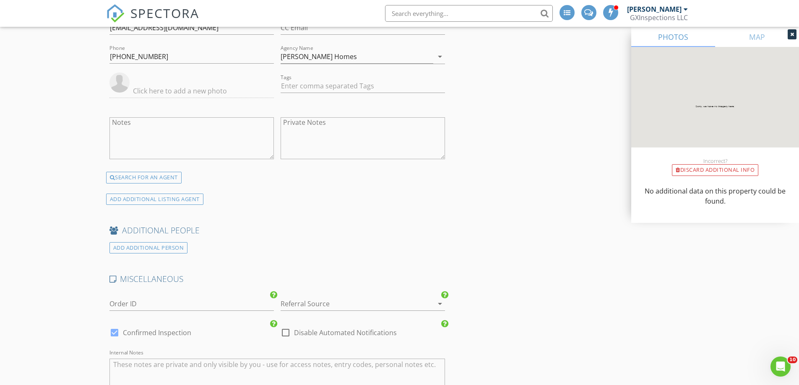
scroll to position [1300, 0]
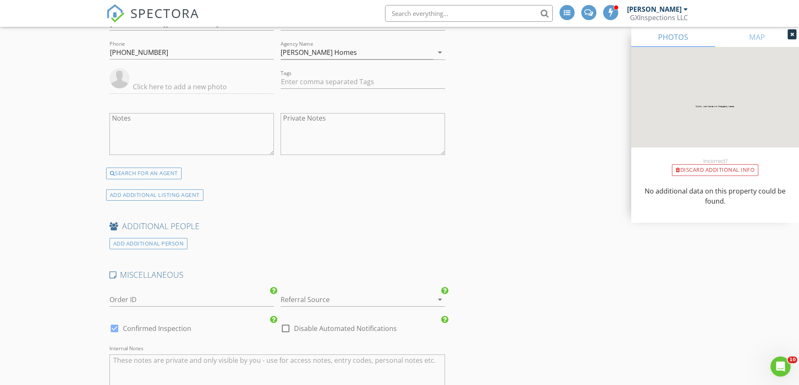
click at [291, 299] on div at bounding box center [351, 299] width 141 height 13
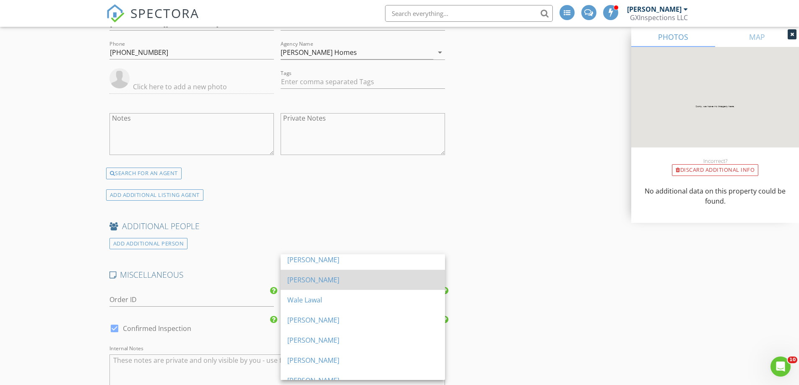
scroll to position [126, 0]
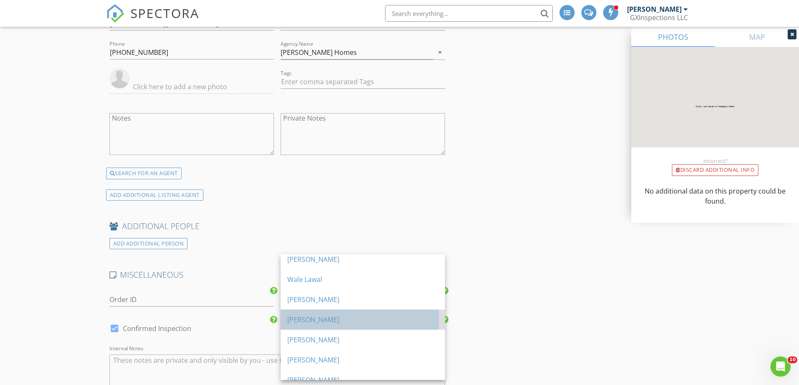
click at [330, 314] on div "[PERSON_NAME]" at bounding box center [362, 320] width 151 height 20
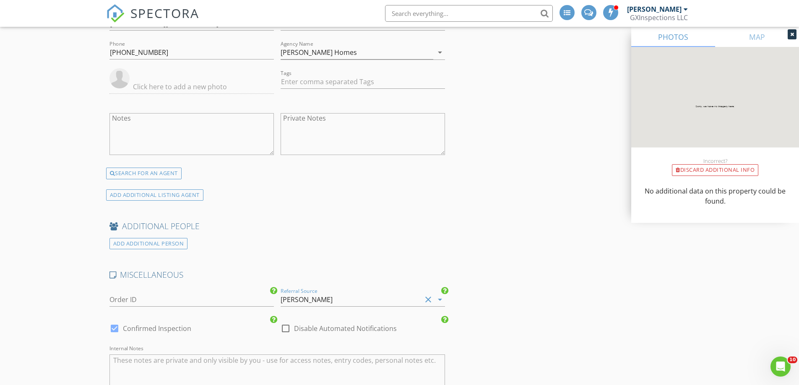
drag, startPoint x: 115, startPoint y: 328, endPoint x: 159, endPoint y: 332, distance: 44.6
click at [124, 330] on div "check_box Confirmed Inspection" at bounding box center [150, 329] width 82 height 10
drag, startPoint x: 288, startPoint y: 328, endPoint x: 245, endPoint y: 336, distance: 43.0
click at [287, 328] on div at bounding box center [285, 329] width 14 height 14
checkbox input "true"
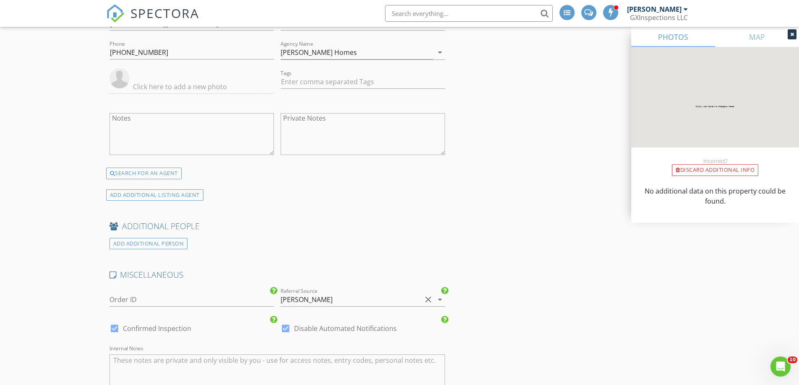
click at [120, 329] on div at bounding box center [114, 329] width 14 height 14
checkbox input "false"
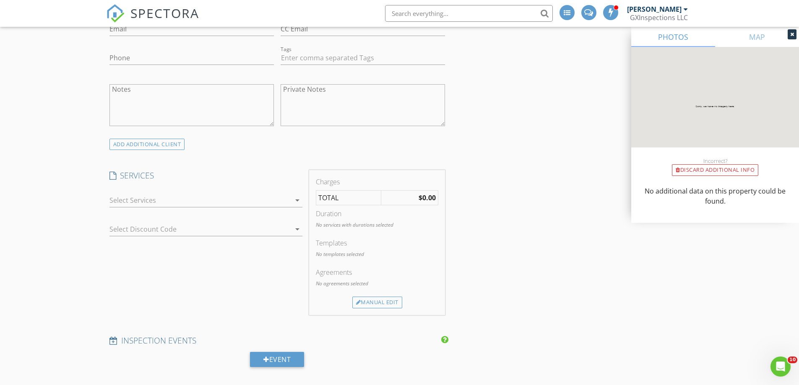
scroll to position [503, 0]
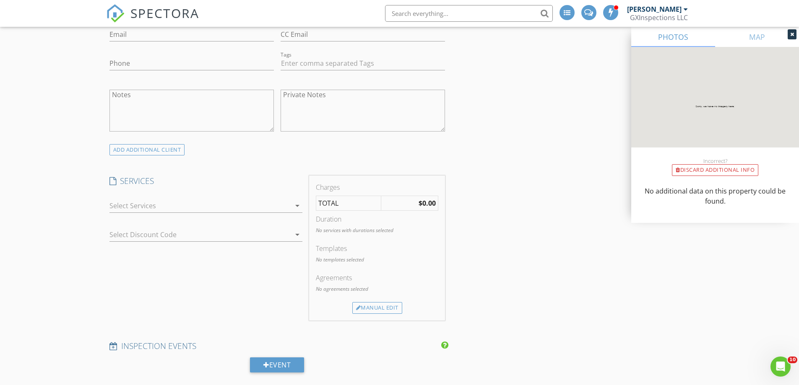
click at [301, 206] on icon "arrow_drop_down" at bounding box center [297, 206] width 10 height 10
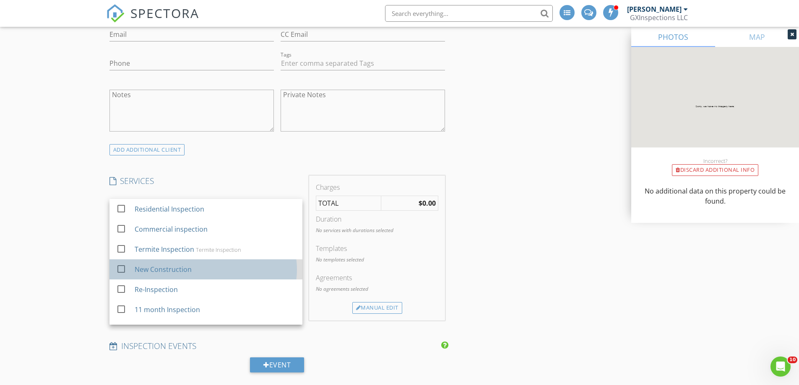
click at [132, 270] on div "check_box_outline_blank New Construction" at bounding box center [205, 269] width 179 height 19
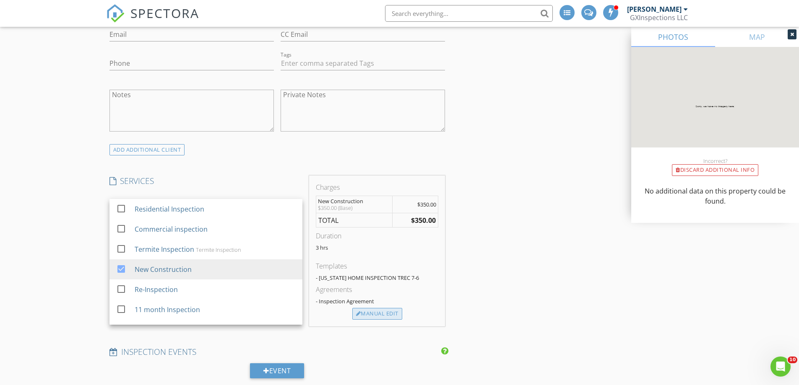
click at [392, 314] on div "Manual Edit" at bounding box center [377, 314] width 50 height 12
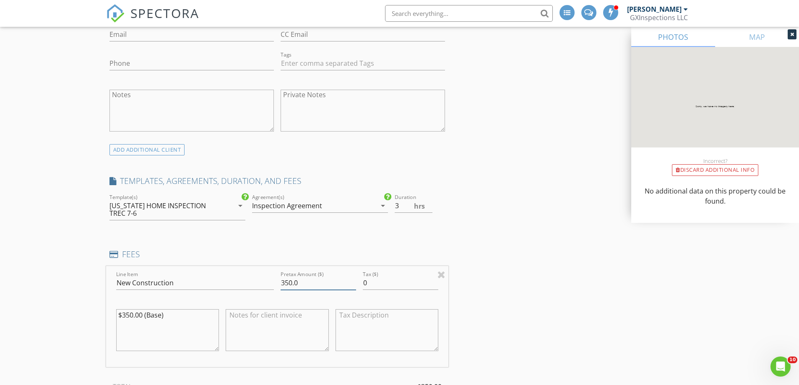
click at [288, 276] on input "350.0" at bounding box center [318, 283] width 75 height 14
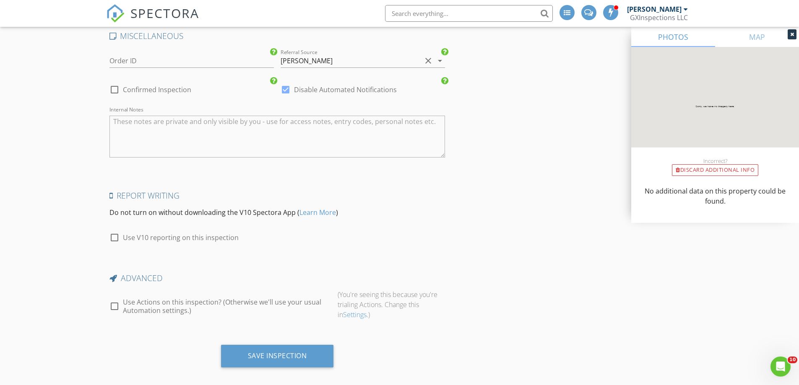
scroll to position [1639, 0]
type input "389.98"
click at [276, 351] on div "Save Inspection" at bounding box center [277, 355] width 59 height 8
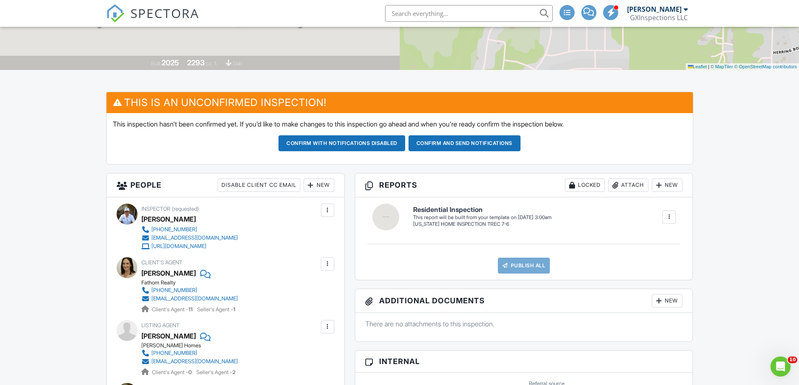
scroll to position [168, 0]
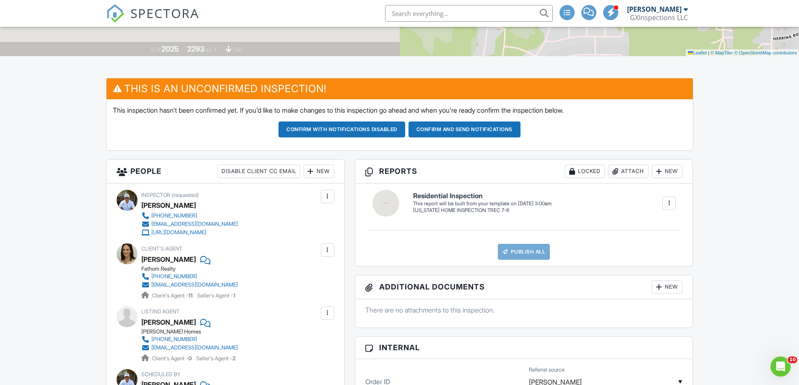
click at [668, 203] on div at bounding box center [669, 203] width 8 height 8
click at [649, 233] on div "Build Now" at bounding box center [651, 229] width 41 height 10
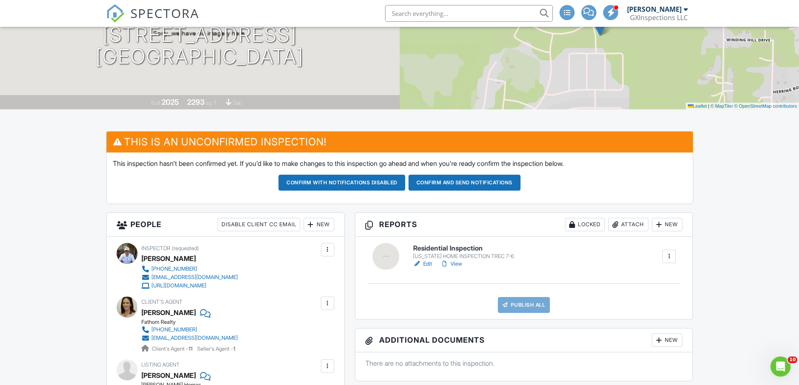
scroll to position [126, 0]
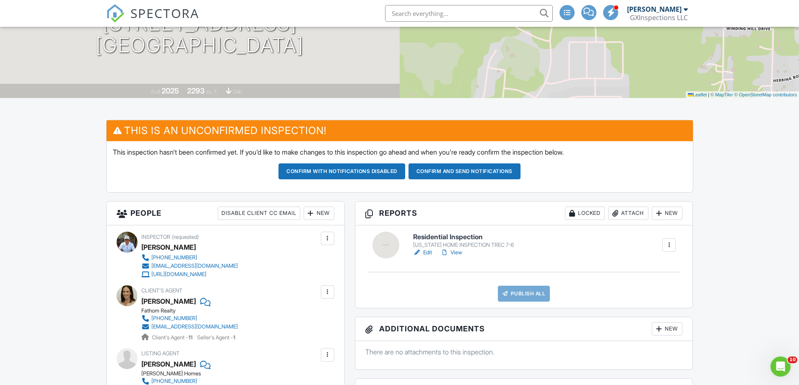
click at [426, 252] on link "Edit" at bounding box center [422, 253] width 19 height 8
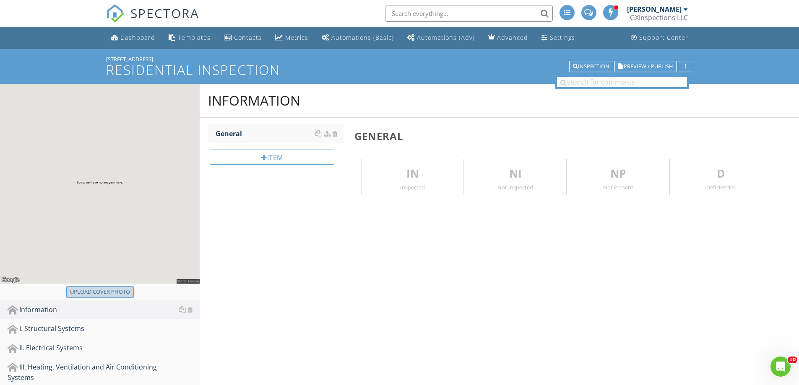
click at [83, 289] on div "Upload cover photo" at bounding box center [100, 292] width 60 height 8
type input "C:\fakepath\Capture.JPG"
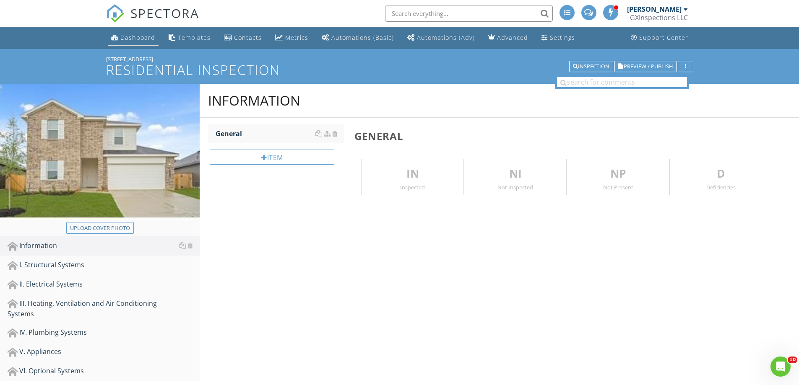
click at [133, 38] on div "Dashboard" at bounding box center [137, 38] width 35 height 8
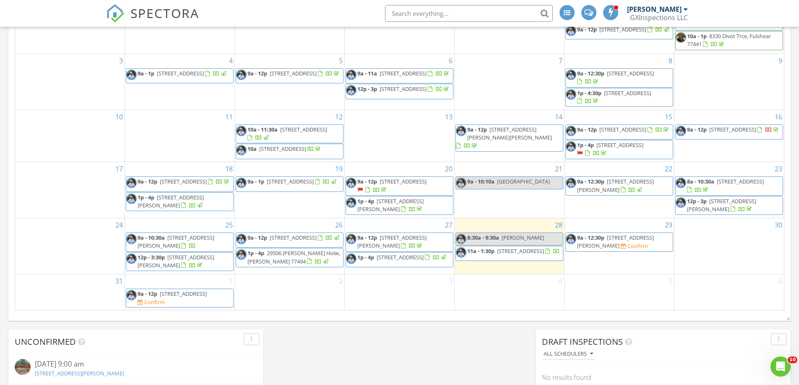
scroll to position [545, 0]
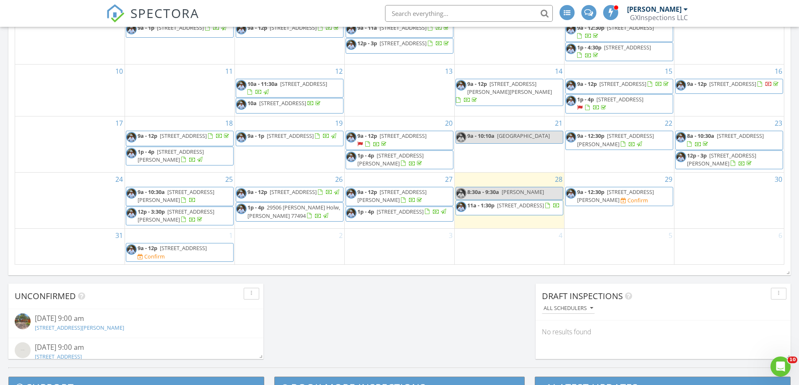
drag, startPoint x: 560, startPoint y: 199, endPoint x: 589, endPoint y: 192, distance: 29.4
click at [589, 192] on span "9a - 12:30p" at bounding box center [590, 192] width 27 height 8
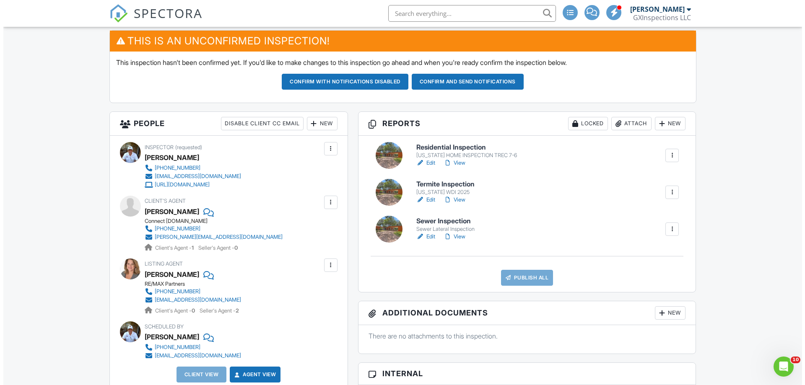
scroll to position [210, 0]
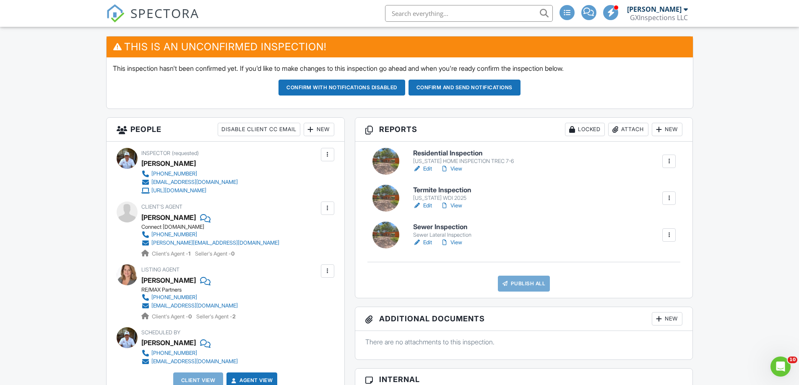
click at [319, 131] on div "New" at bounding box center [319, 129] width 31 height 13
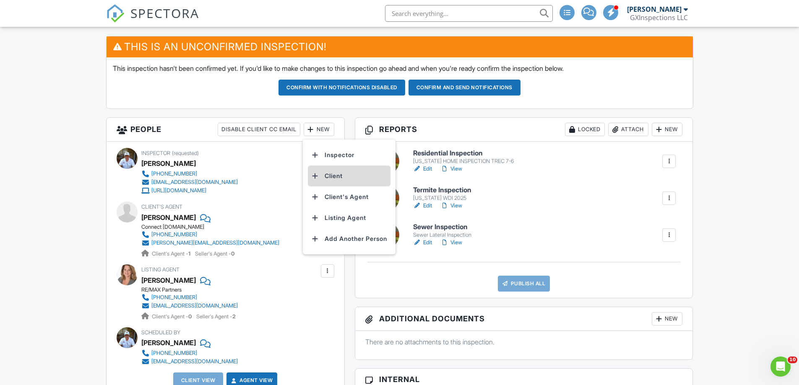
click at [340, 172] on li "Client" at bounding box center [349, 176] width 83 height 21
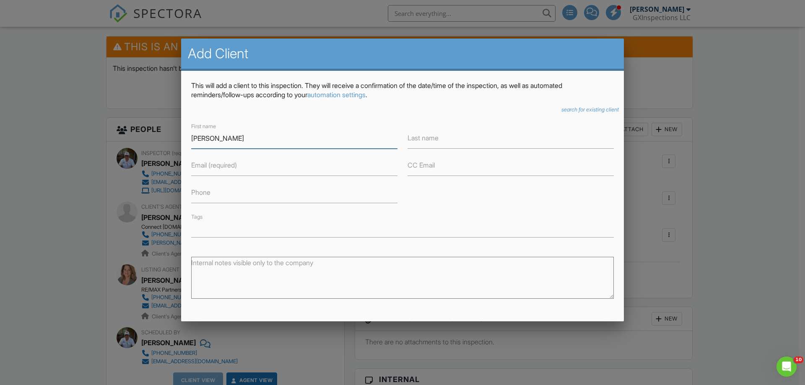
type input "[PERSON_NAME]"
click at [447, 137] on input "Last name" at bounding box center [511, 138] width 206 height 21
type input "[PERSON_NAME]"
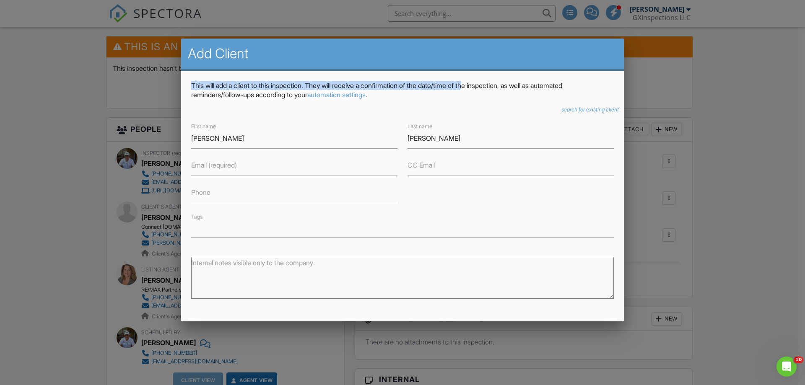
drag, startPoint x: 313, startPoint y: 53, endPoint x: 483, endPoint y: 73, distance: 170.6
click at [483, 73] on div "Add Client This will add a client to this inspection. They will receive a confi…" at bounding box center [402, 226] width 443 height 374
click at [205, 161] on label "Email (required)" at bounding box center [214, 165] width 46 height 9
click at [205, 161] on input "Email (required)" at bounding box center [294, 166] width 206 height 21
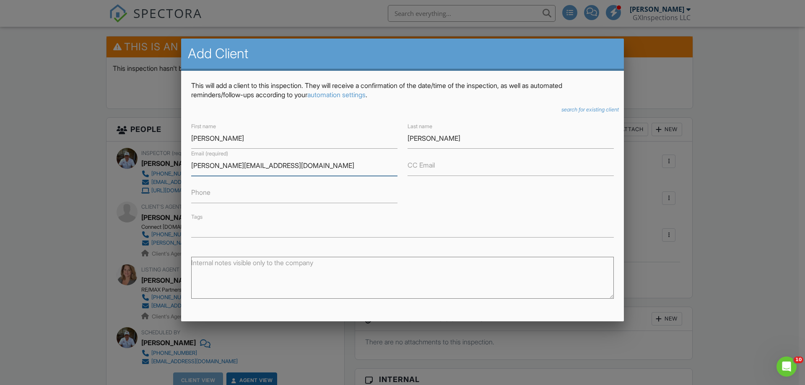
type input "[PERSON_NAME][EMAIL_ADDRESS][DOMAIN_NAME]"
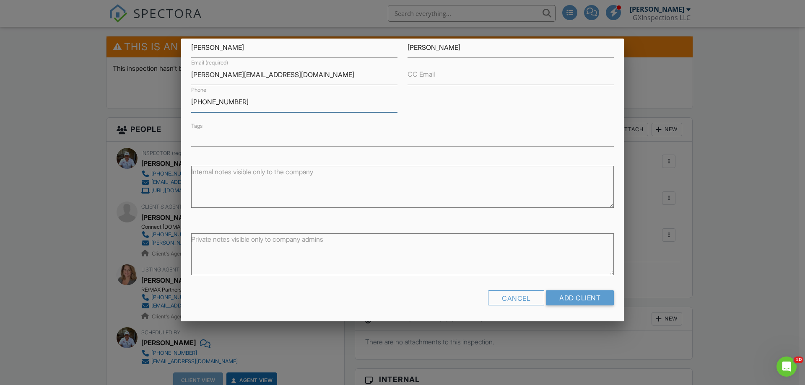
scroll to position [91, 0]
type input "[PHONE_NUMBER]"
click at [564, 300] on input "Add Client" at bounding box center [580, 297] width 68 height 15
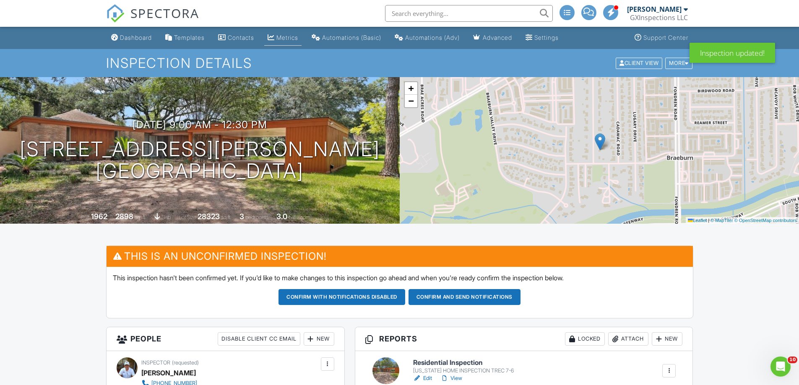
click at [294, 35] on div "Metrics" at bounding box center [287, 37] width 22 height 7
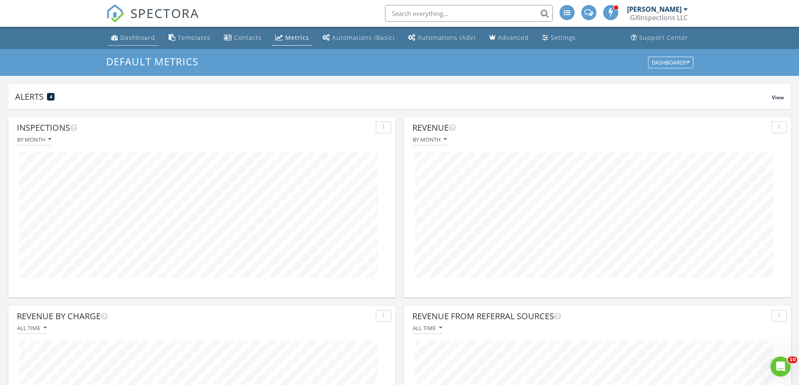
click at [141, 36] on div "Dashboard" at bounding box center [137, 38] width 35 height 8
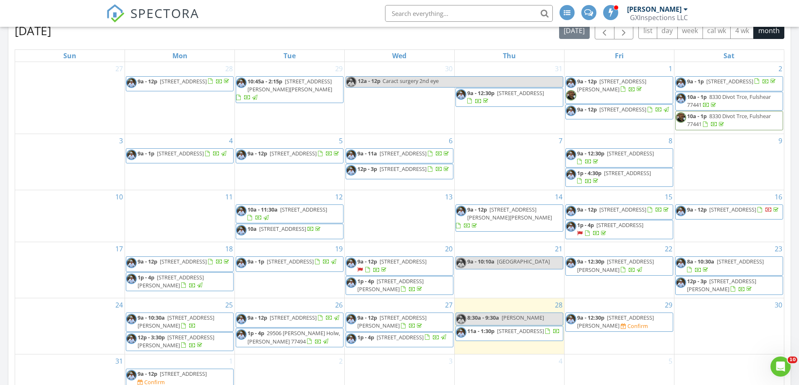
scroll to position [587, 0]
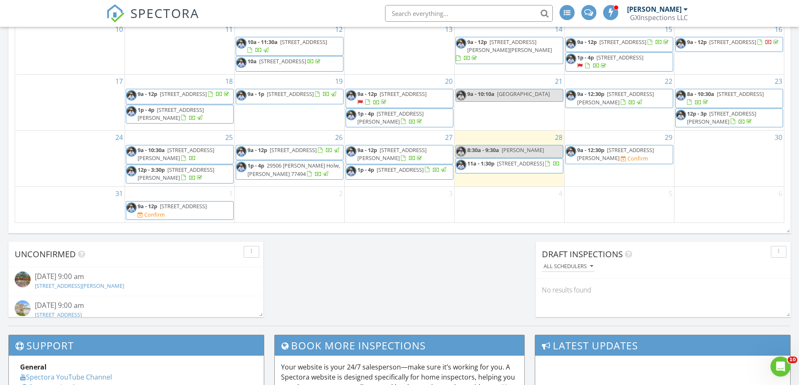
click at [165, 214] on div "Confirm" at bounding box center [154, 214] width 21 height 7
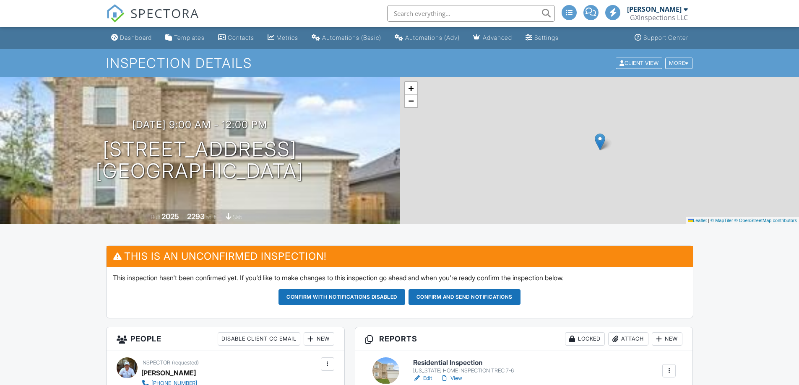
scroll to position [168, 0]
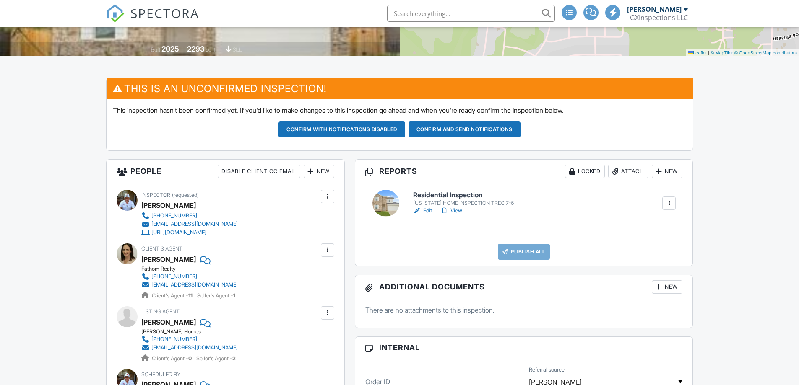
click at [311, 168] on div at bounding box center [311, 171] width 8 height 8
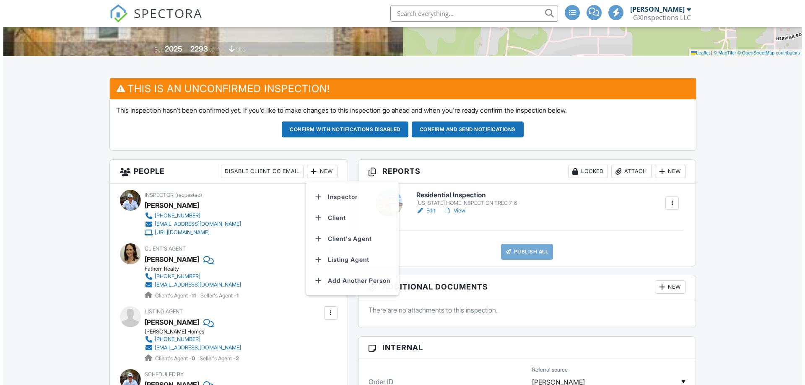
scroll to position [0, 0]
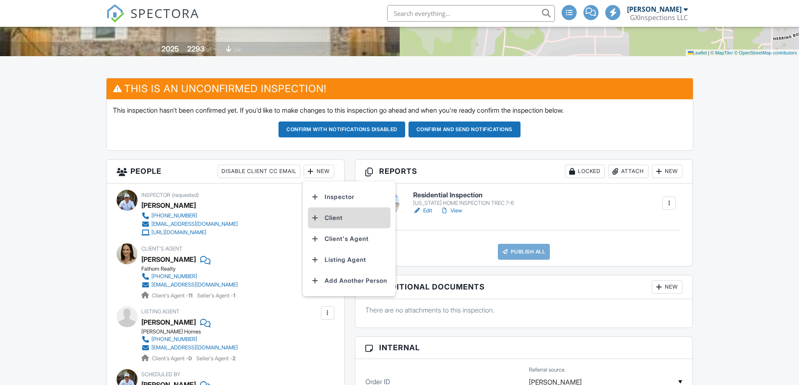
click at [338, 222] on li "Client" at bounding box center [349, 218] width 83 height 21
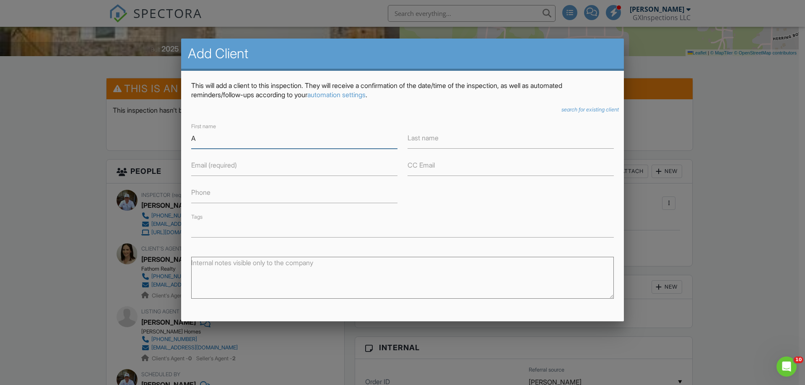
type input "A"
click at [200, 196] on label "Phone" at bounding box center [200, 192] width 19 height 9
click at [200, 196] on input "Phone" at bounding box center [294, 193] width 206 height 21
click at [203, 191] on input "4243030193" at bounding box center [294, 193] width 206 height 21
type input "[PHONE_NUMBER]"
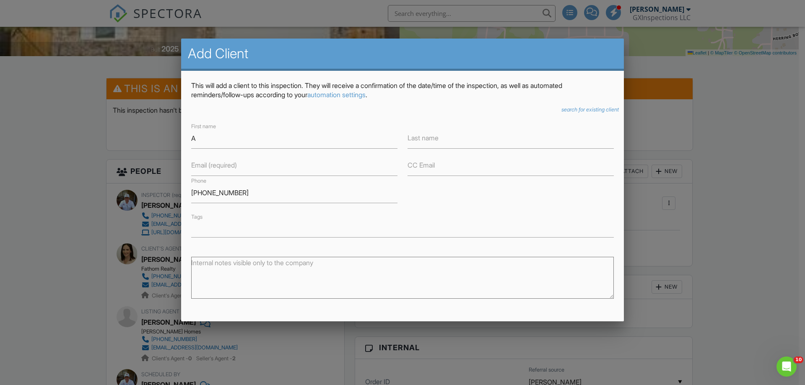
click at [200, 168] on label "Email (required)" at bounding box center [214, 165] width 46 height 9
click at [200, 168] on input "Email (required)" at bounding box center [294, 166] width 206 height 21
type input "a"
type input "[EMAIL_ADDRESS][DOMAIN_NAME]"
click at [198, 140] on input "A" at bounding box center [294, 138] width 206 height 21
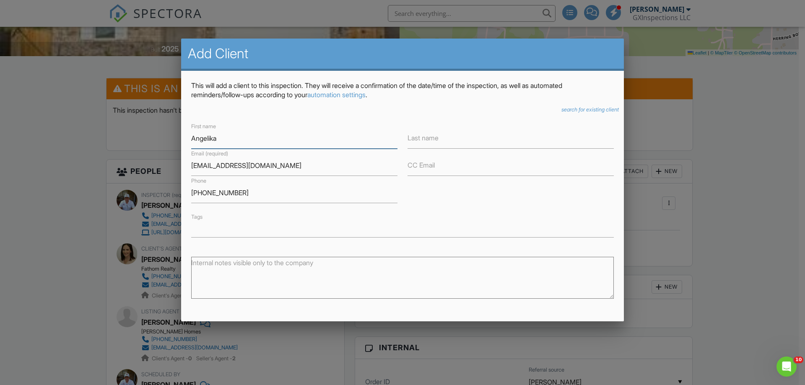
type input "Angelika"
click at [438, 139] on input "Last name" at bounding box center [511, 138] width 206 height 21
click at [423, 137] on input "Terterryan" at bounding box center [511, 138] width 206 height 21
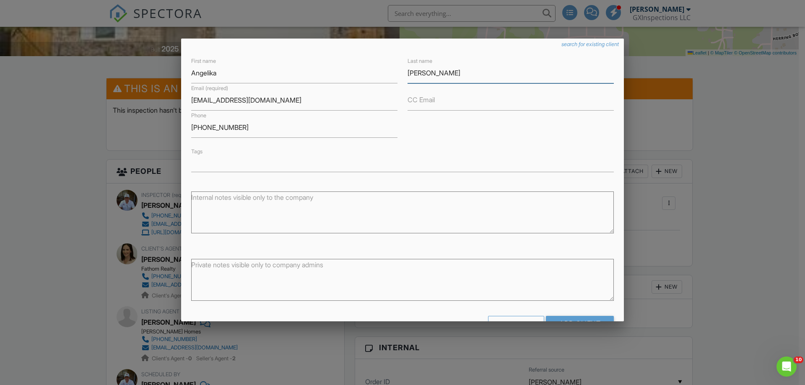
scroll to position [84, 0]
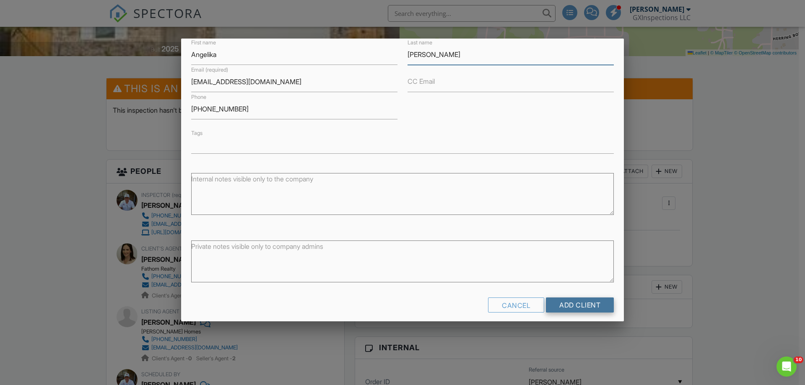
type input "Terteryan"
click at [587, 306] on input "Add Client" at bounding box center [580, 305] width 68 height 15
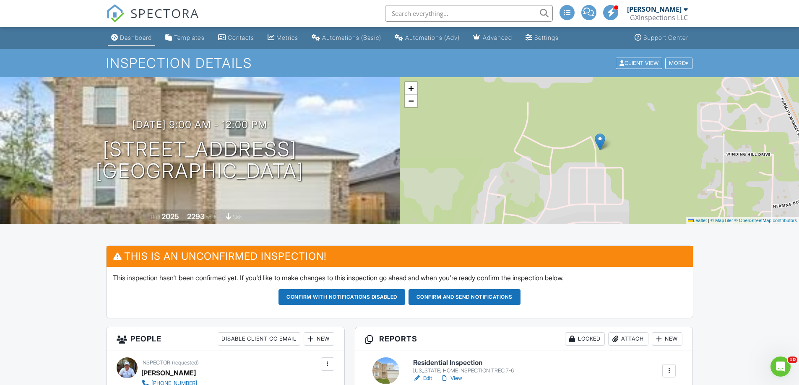
click at [136, 39] on div "Dashboard" at bounding box center [136, 37] width 32 height 7
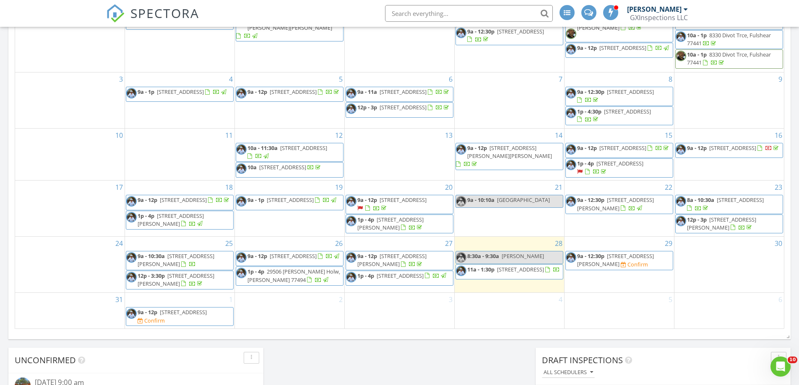
click at [157, 313] on span "9a - 12p" at bounding box center [148, 313] width 20 height 8
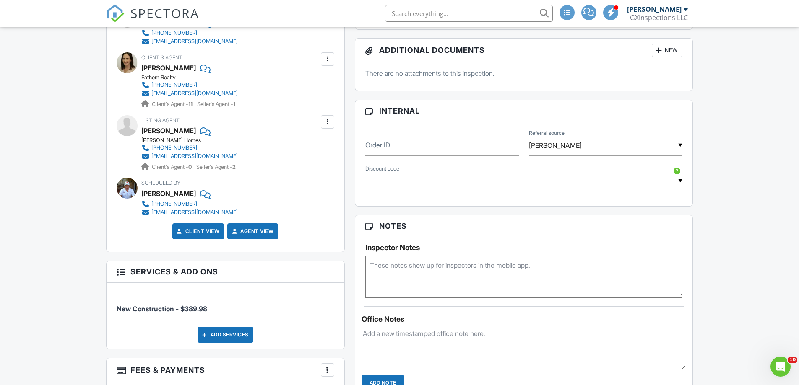
scroll to position [419, 0]
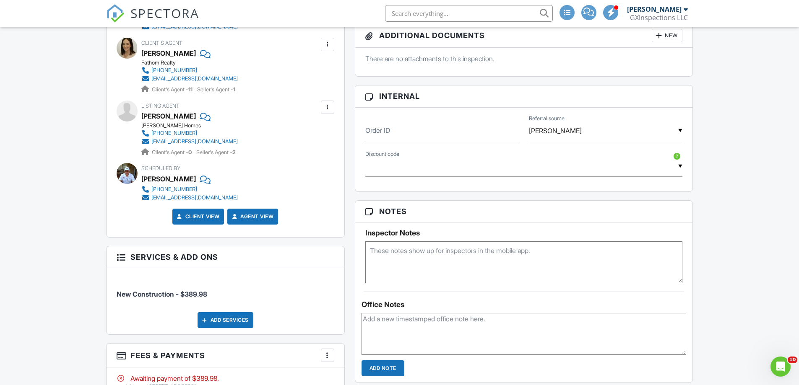
click at [373, 247] on textarea at bounding box center [523, 263] width 317 height 42
click at [371, 253] on textarea "scott 346-710-2324" at bounding box center [523, 263] width 317 height 42
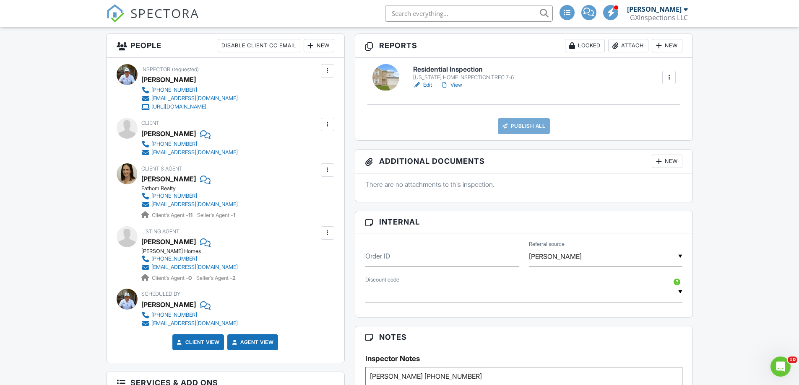
scroll to position [461, 0]
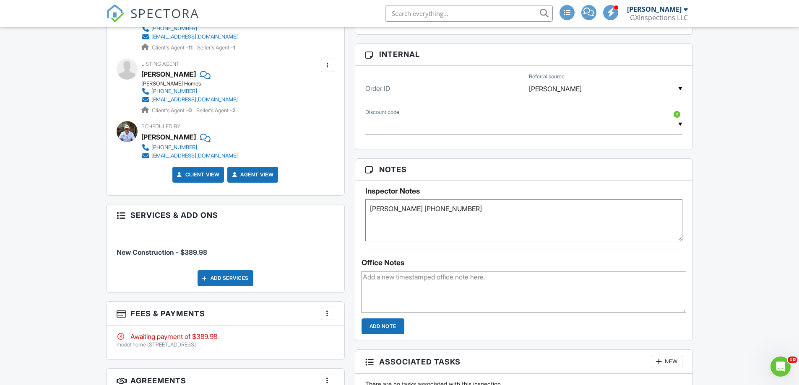
click at [435, 210] on textarea "Scott 346-710-2324" at bounding box center [523, 221] width 317 height 42
click at [369, 218] on textarea "Scott 346-710-2324" at bounding box center [523, 221] width 317 height 42
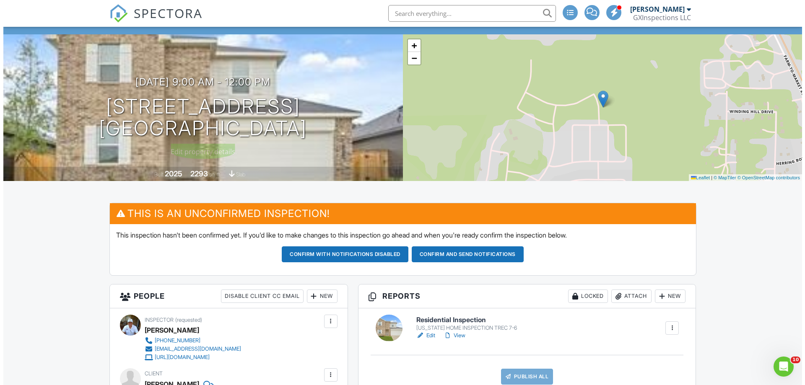
scroll to position [42, 0]
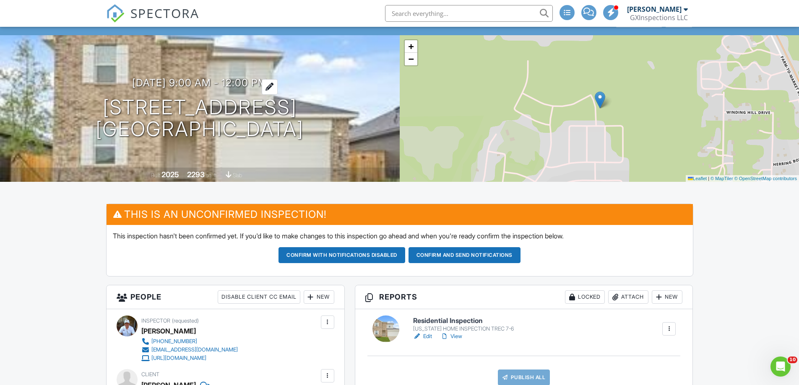
type textarea "Scott 346-710-2324 stop at sales office for entry instructions"
click at [264, 87] on h3 "09/01/2025 9:00 am - 12:00 pm" at bounding box center [199, 82] width 135 height 11
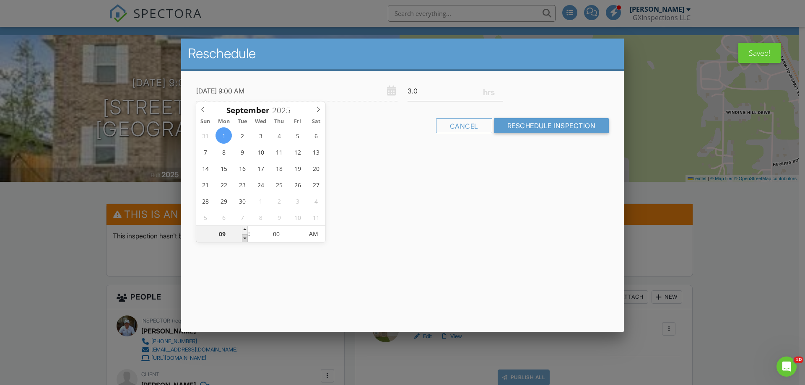
type input "08"
type input "09/01/2025 8:00 AM"
click at [243, 240] on span at bounding box center [245, 238] width 6 height 8
type input "09"
type input "09/01/2025 9:00 AM"
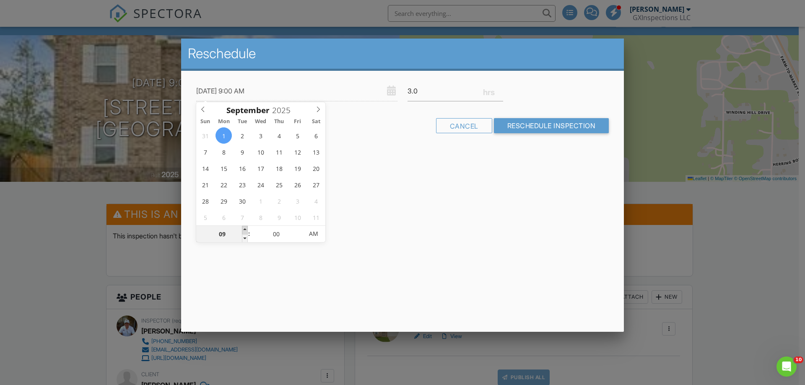
click at [247, 228] on span at bounding box center [245, 230] width 6 height 8
type input "10"
type input "09/01/2025 10:00 AM"
click at [247, 228] on span at bounding box center [245, 230] width 6 height 8
click at [412, 89] on input "3.0" at bounding box center [456, 91] width 96 height 21
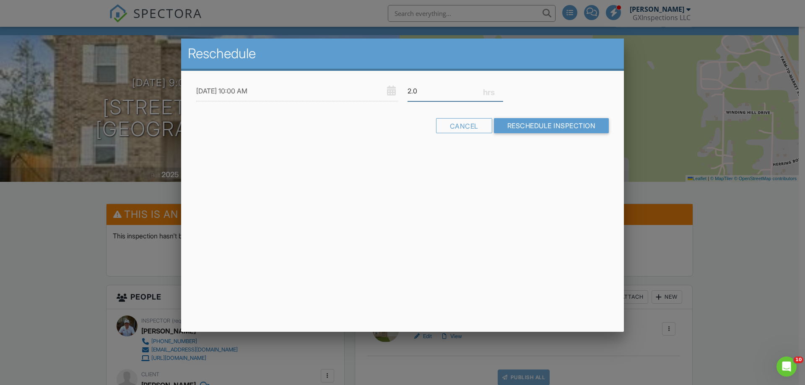
click at [416, 90] on input "2.0" at bounding box center [456, 91] width 96 height 21
type input "2.5"
click at [543, 125] on input "Reschedule Inspection" at bounding box center [551, 125] width 115 height 15
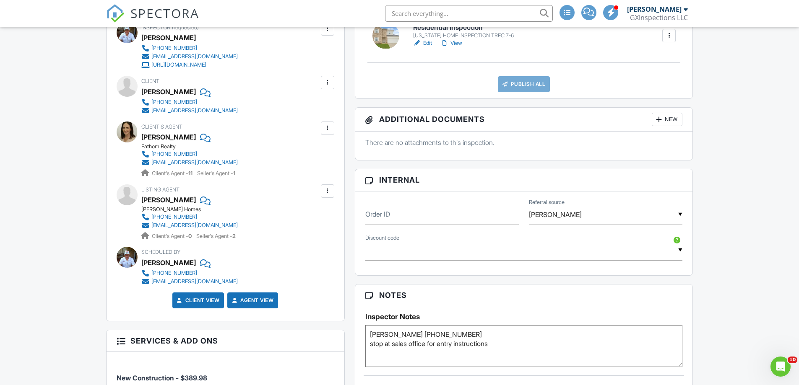
click at [373, 352] on textarea "Scott 346-710-2324 stop at sales office for entry instructions" at bounding box center [523, 346] width 317 height 42
click at [501, 344] on textarea "Scott 346-710-2324 stop at sales office for entry instructions" at bounding box center [523, 346] width 317 height 42
type textarea "[PERSON_NAME] [PHONE_NUMBER] stop at sales office for entry instructions 14706 …"
click at [568, 369] on div "Notes Inspector Notes Scott 346-710-2324 stop at sales office for entry instruc…" at bounding box center [524, 375] width 338 height 183
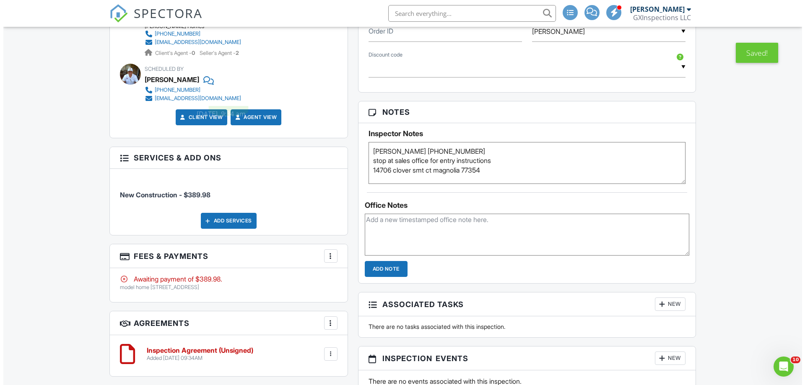
scroll to position [545, 0]
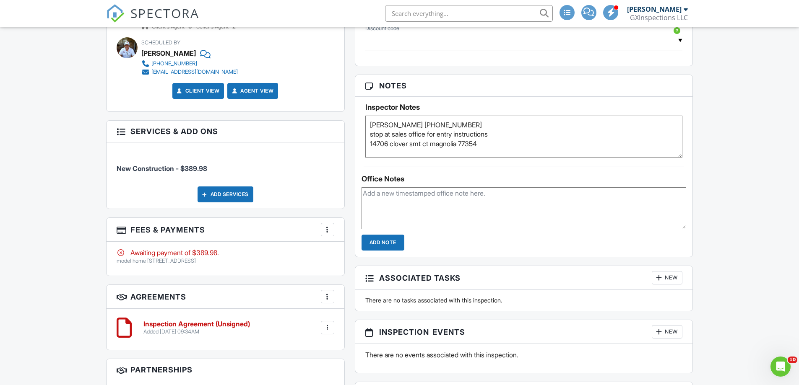
click at [330, 229] on div at bounding box center [327, 230] width 8 height 8
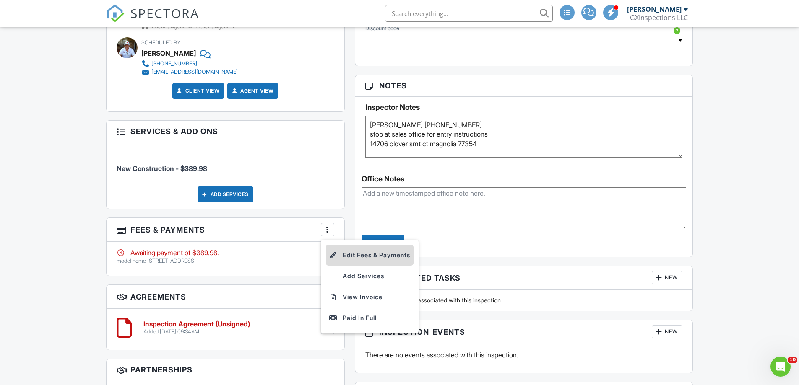
click at [357, 252] on li "Edit Fees & Payments" at bounding box center [370, 255] width 88 height 21
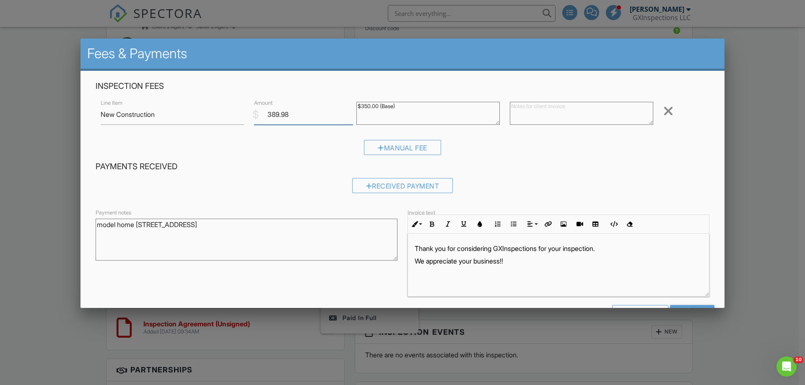
drag, startPoint x: 296, startPoint y: 110, endPoint x: 265, endPoint y: 110, distance: 31.0
click at [265, 110] on input "389.98" at bounding box center [303, 114] width 99 height 21
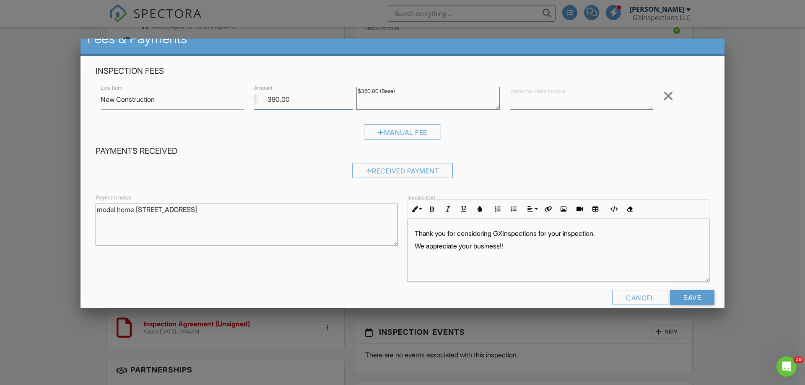
scroll to position [22, 0]
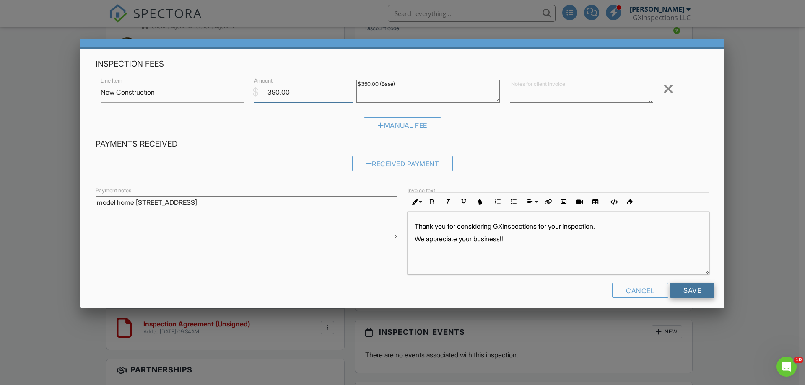
type input "390.00"
click at [694, 286] on input "Save" at bounding box center [692, 290] width 44 height 15
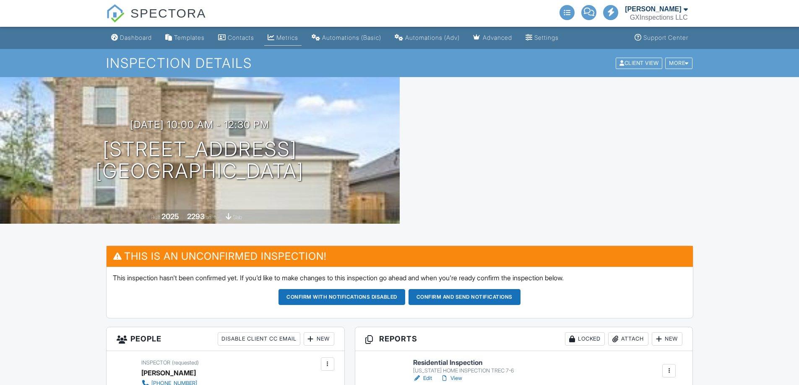
click at [298, 35] on div "Metrics" at bounding box center [287, 37] width 22 height 7
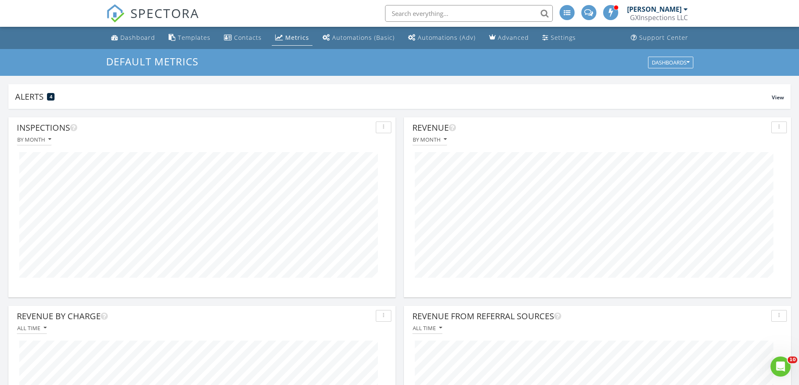
scroll to position [180, 387]
click at [140, 39] on div "Dashboard" at bounding box center [137, 38] width 35 height 8
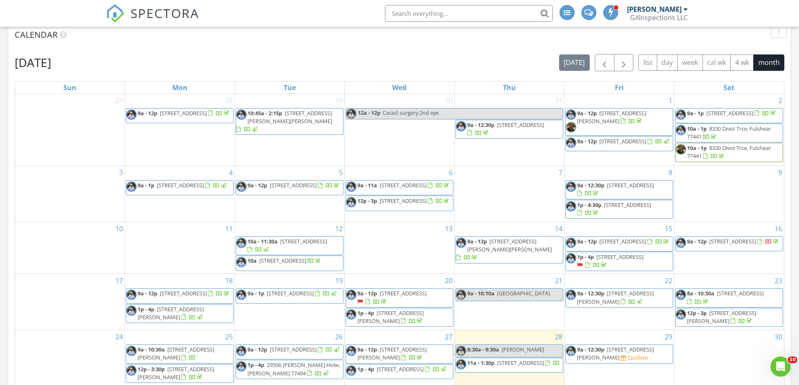
scroll to position [461, 0]
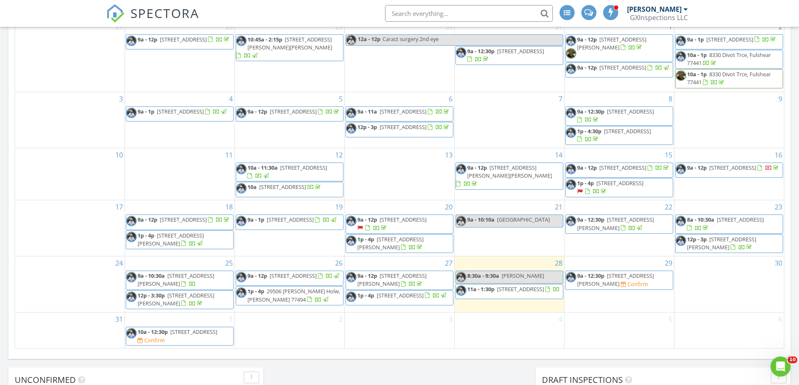
click at [170, 336] on span "[STREET_ADDRESS]" at bounding box center [193, 332] width 47 height 8
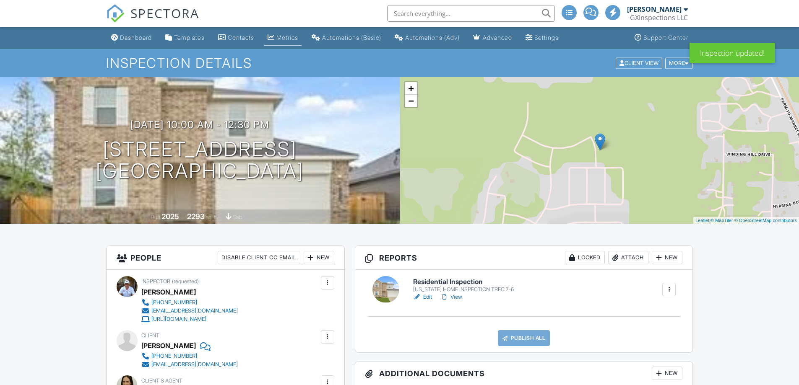
click at [286, 36] on div "Metrics" at bounding box center [287, 37] width 22 height 7
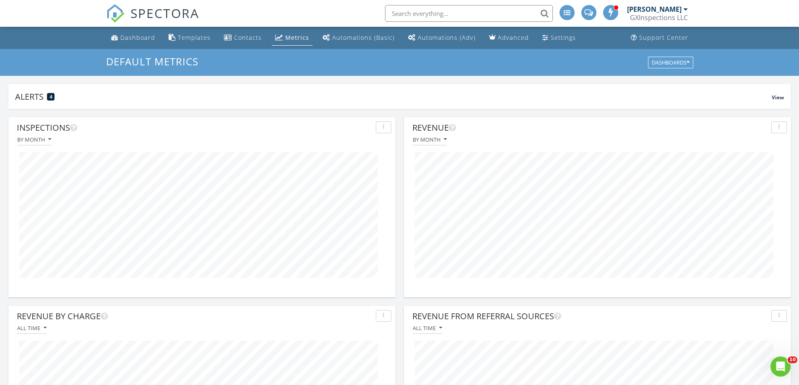
scroll to position [180, 387]
click at [132, 35] on div "Dashboard" at bounding box center [137, 38] width 35 height 8
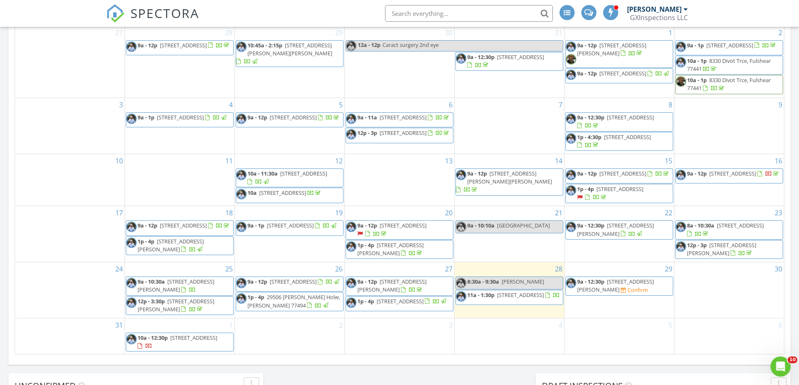
scroll to position [503, 0]
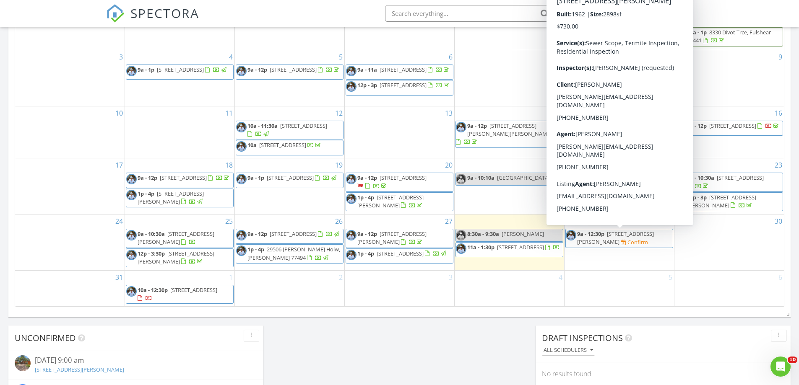
click at [613, 240] on span "9207 Bonhomme Rd, Houston 77074" at bounding box center [615, 238] width 77 height 16
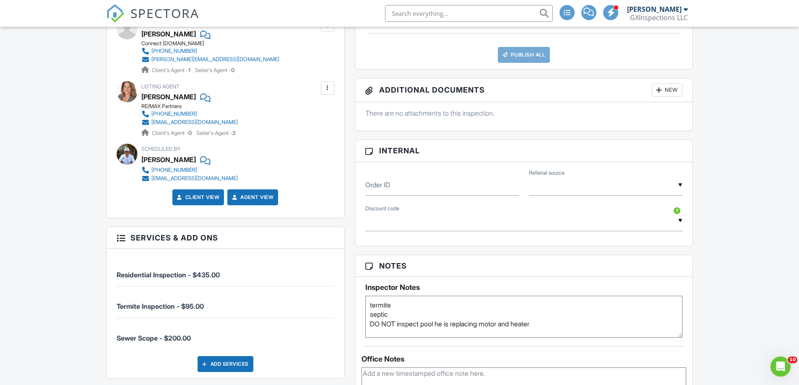
scroll to position [461, 0]
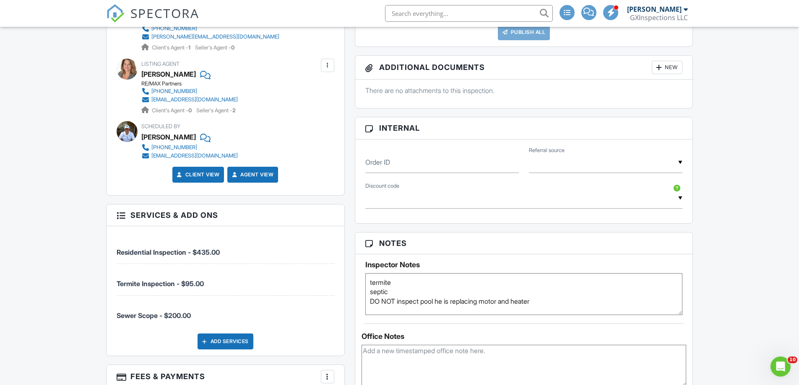
click at [369, 283] on textarea "termite septic DO NOT inspect pool he is replacing motor and heater" at bounding box center [523, 294] width 317 height 42
type textarea "vacant supra termite septic DO NOT inspect pool he is replacing motor and heater"
click at [631, 317] on div "Notes Inspector Notes termite septic DO NOT inspect pool he is replacing motor …" at bounding box center [524, 323] width 338 height 183
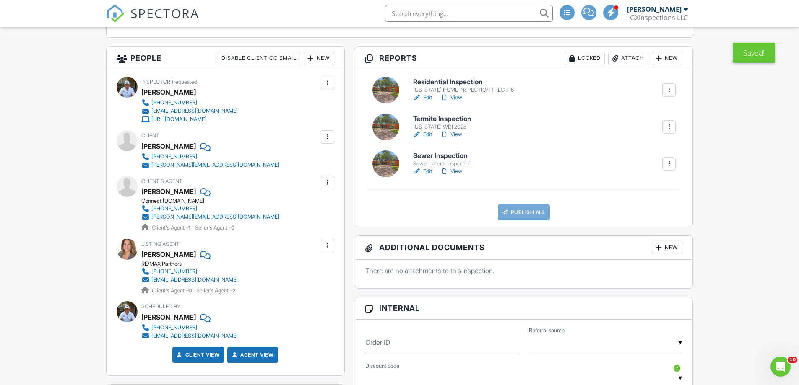
scroll to position [210, 0]
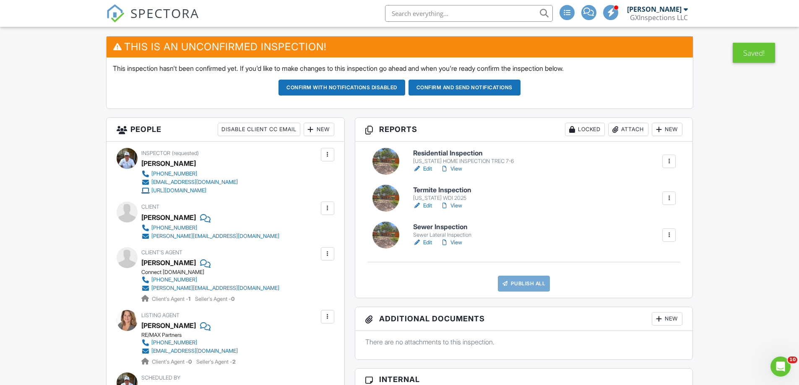
click at [405, 92] on button "Confirm and send notifications" at bounding box center [341, 88] width 127 height 16
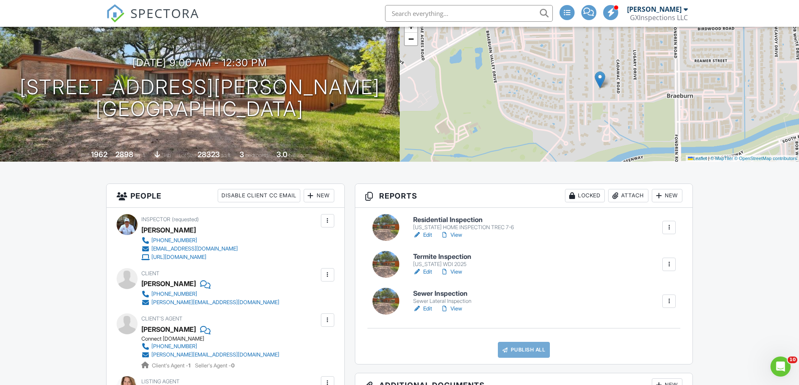
scroll to position [42, 0]
